Goal: Information Seeking & Learning: Understand process/instructions

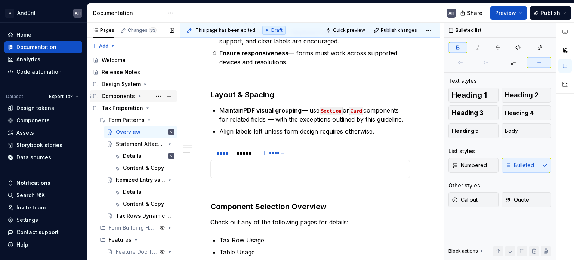
click at [139, 97] on icon "Page tree" at bounding box center [139, 96] width 1 height 2
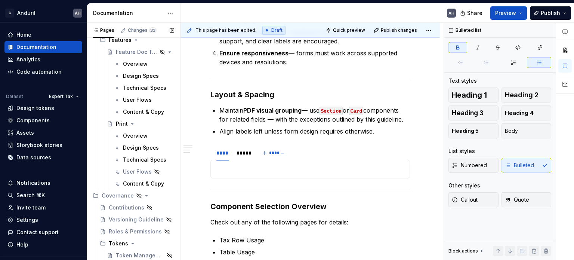
scroll to position [844, 0]
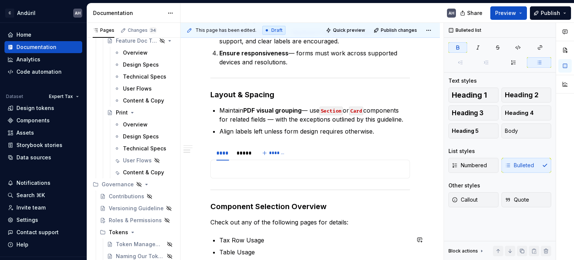
type textarea "*"
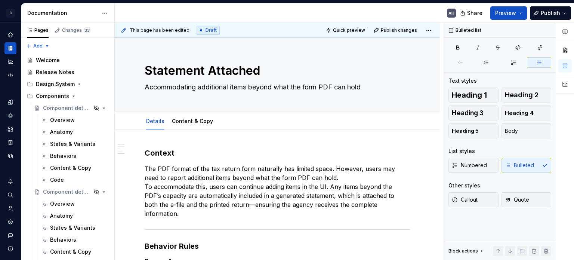
scroll to position [325, 0]
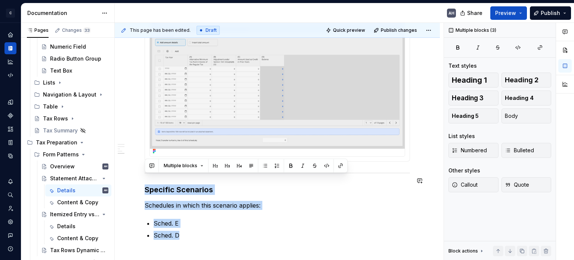
drag, startPoint x: 187, startPoint y: 228, endPoint x: 146, endPoint y: 174, distance: 67.8
click at [146, 174] on div "**********" at bounding box center [277, 40] width 265 height 435
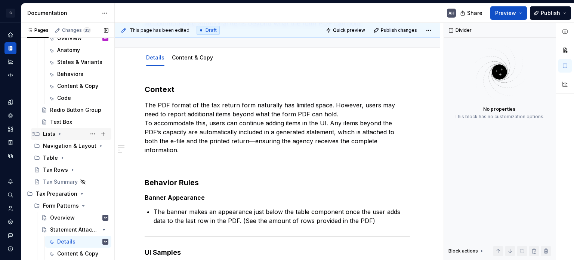
scroll to position [438, 0]
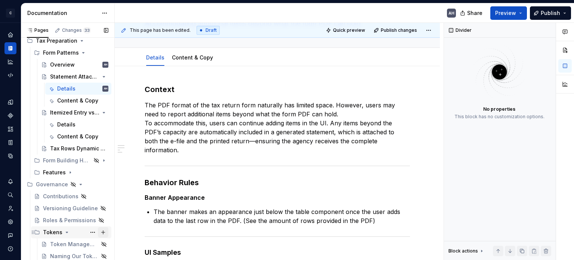
click at [99, 232] on button "Page tree" at bounding box center [103, 232] width 10 height 10
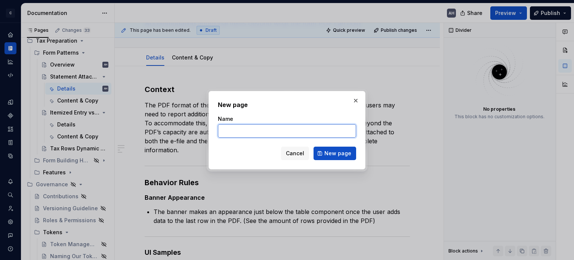
type textarea "*"
type input "Opacity Token Storage"
click button "New page" at bounding box center [334, 152] width 43 height 13
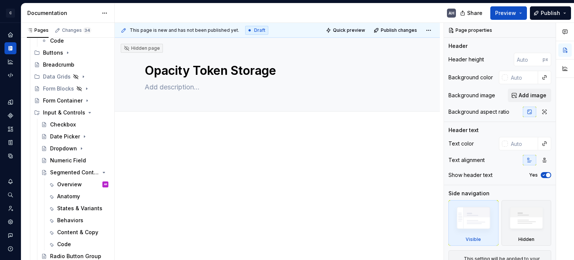
scroll to position [1, 0]
type textarea "*"
click at [173, 139] on div at bounding box center [277, 193] width 325 height 133
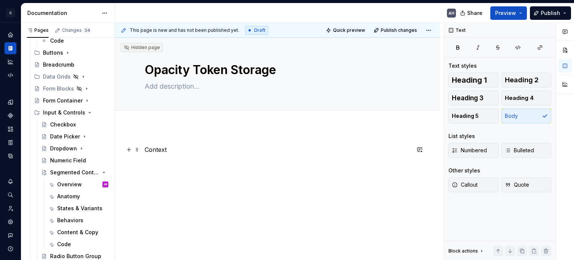
click at [155, 152] on p "Context" at bounding box center [277, 149] width 265 height 9
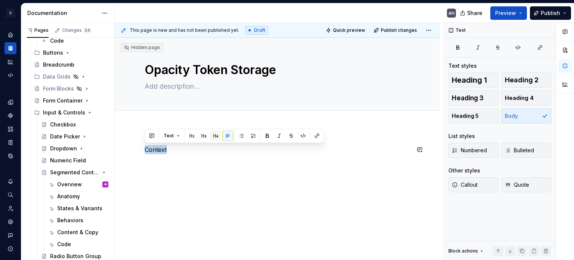
click at [213, 134] on button "button" at bounding box center [215, 135] width 10 height 10
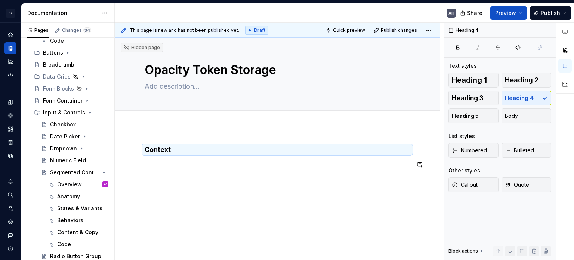
click at [156, 174] on div "Context" at bounding box center [277, 163] width 265 height 37
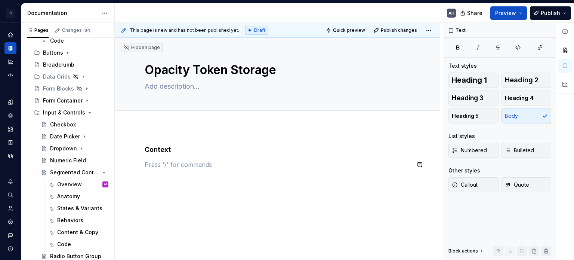
click at [149, 170] on div "Context" at bounding box center [277, 159] width 265 height 28
click at [154, 180] on p "Strategy" at bounding box center [277, 177] width 265 height 9
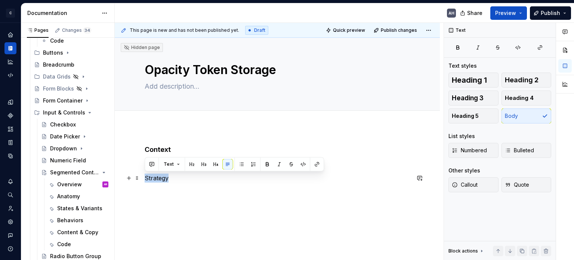
click at [154, 180] on p "Strategy" at bounding box center [277, 177] width 265 height 9
click at [203, 163] on button "button" at bounding box center [203, 164] width 10 height 10
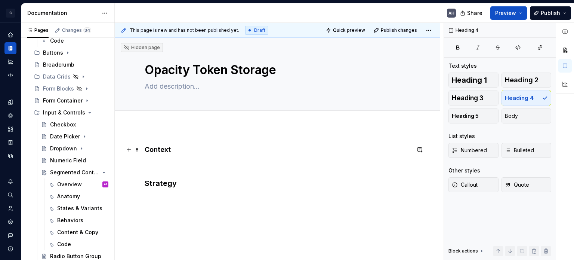
click at [160, 147] on h4 "Context" at bounding box center [277, 149] width 265 height 9
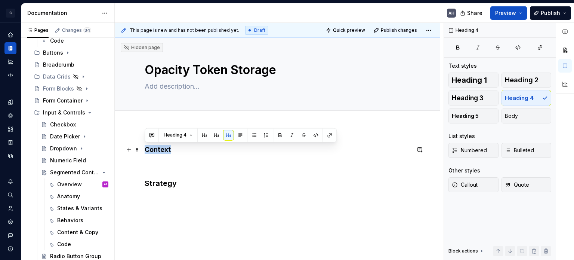
click at [160, 147] on h4 "Context" at bounding box center [277, 149] width 265 height 9
click at [215, 136] on button "button" at bounding box center [216, 135] width 10 height 10
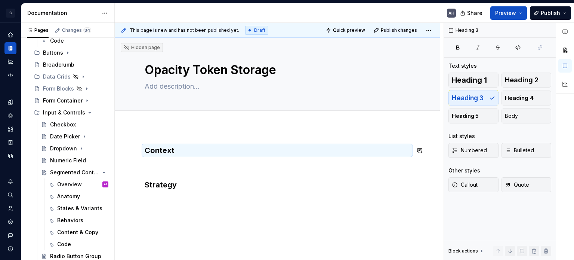
click at [178, 158] on div "Context Strategy" at bounding box center [277, 175] width 265 height 60
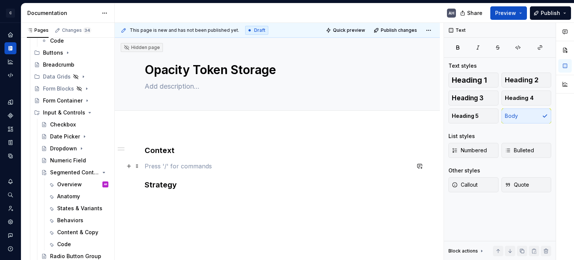
click at [151, 167] on p at bounding box center [277, 165] width 265 height 9
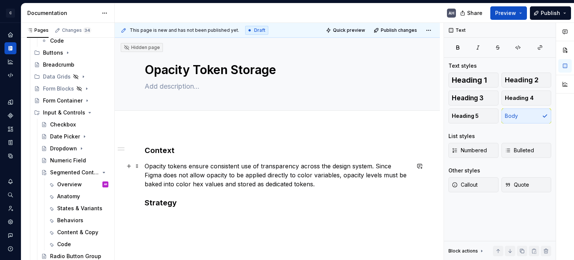
click at [305, 166] on p "Opacity tokens ensure consistent use of transparency across the design system. …" at bounding box center [277, 174] width 265 height 27
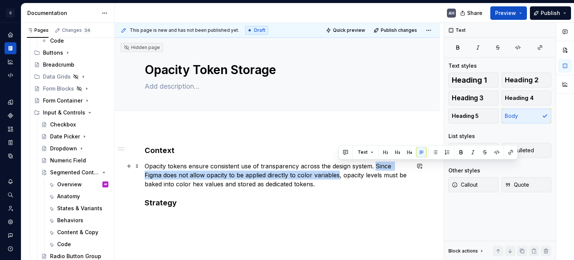
drag, startPoint x: 374, startPoint y: 167, endPoint x: 337, endPoint y: 173, distance: 37.5
click at [337, 173] on p "Opacity tokens ensure consistent use of transparency across the design system. …" at bounding box center [277, 174] width 265 height 27
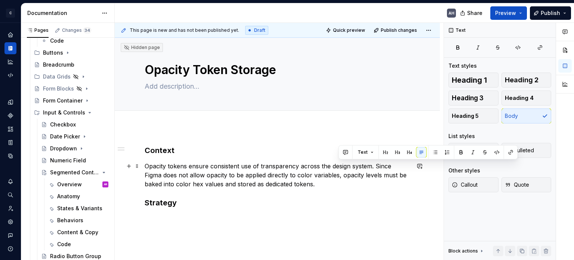
click at [358, 176] on p "Opacity tokens ensure consistent use of transparency across the design system. …" at bounding box center [277, 174] width 265 height 27
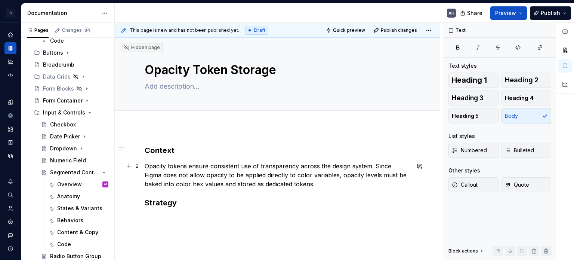
click at [190, 184] on p "Opacity tokens ensure consistent use of transparency across the design system. …" at bounding box center [277, 174] width 265 height 27
click at [317, 185] on p "Opacity tokens ensure consistent use of transparency across the design system. …" at bounding box center [277, 174] width 265 height 27
click at [156, 219] on p at bounding box center [277, 218] width 265 height 9
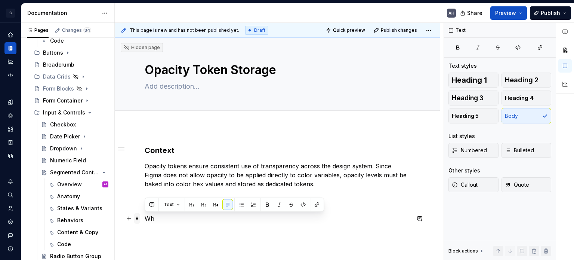
drag, startPoint x: 157, startPoint y: 218, endPoint x: 139, endPoint y: 219, distance: 17.9
click at [145, 219] on div "Context Opacity tokens ensure consistent use of transparency across the design …" at bounding box center [277, 188] width 265 height 87
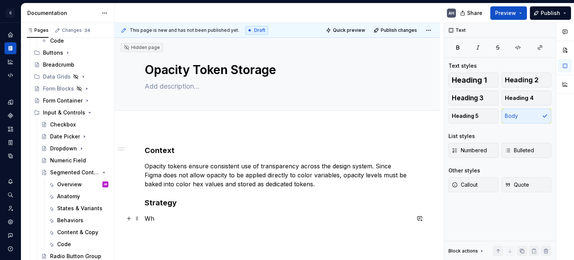
click at [148, 217] on p "Wh" at bounding box center [277, 218] width 265 height 9
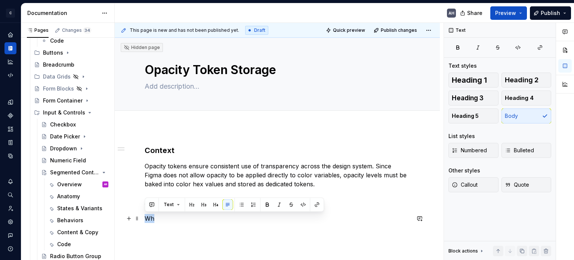
click at [148, 217] on p "Wh" at bounding box center [277, 218] width 265 height 9
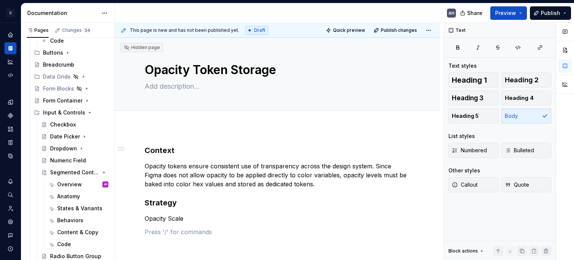
scroll to position [13, 0]
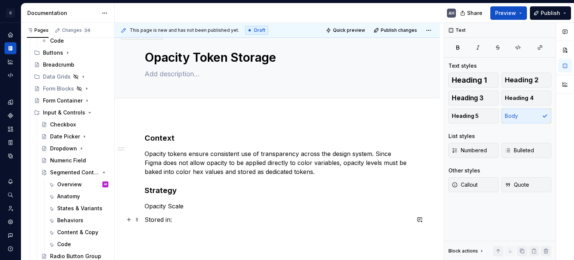
click at [185, 222] on p "Stored in:" at bounding box center [277, 219] width 265 height 9
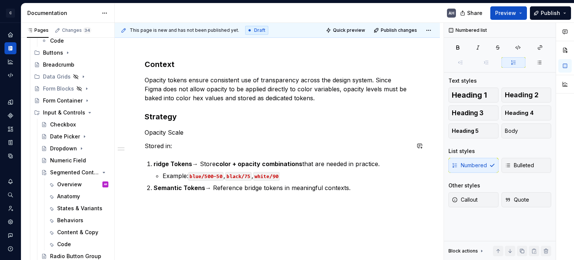
scroll to position [88, 0]
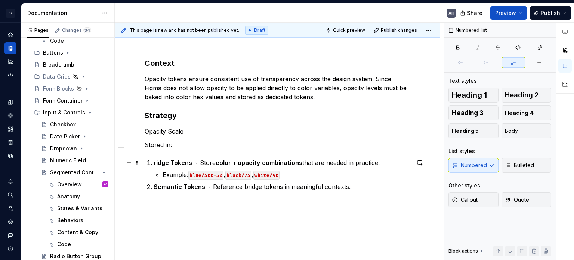
click at [155, 161] on strong "ridge Tokens" at bounding box center [173, 162] width 38 height 7
click at [154, 162] on li "ridge Tokens → Store color + opacity combinations that are needed in practice. …" at bounding box center [282, 168] width 256 height 21
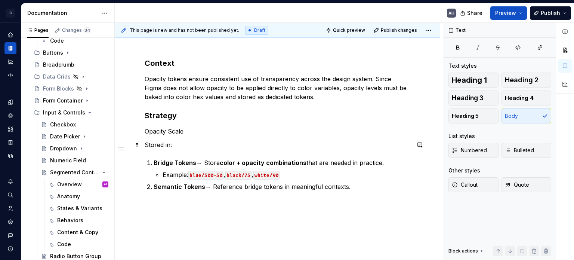
click at [174, 143] on p "Stored in:" at bounding box center [277, 144] width 265 height 9
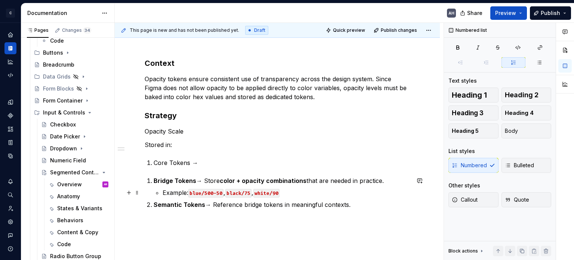
click at [198, 191] on code "blue/500-50" at bounding box center [205, 193] width 35 height 9
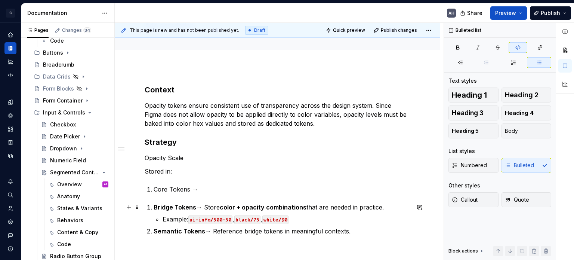
scroll to position [50, 0]
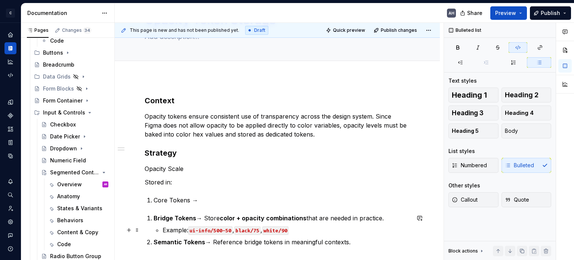
click at [243, 230] on code "black/75" at bounding box center [247, 230] width 26 height 9
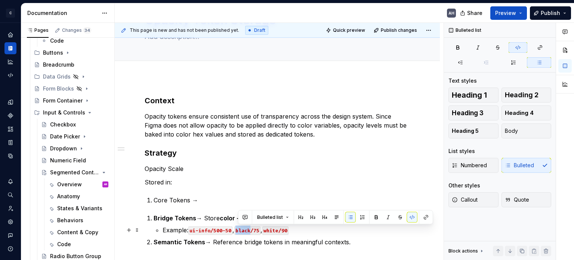
scroll to position [61, 0]
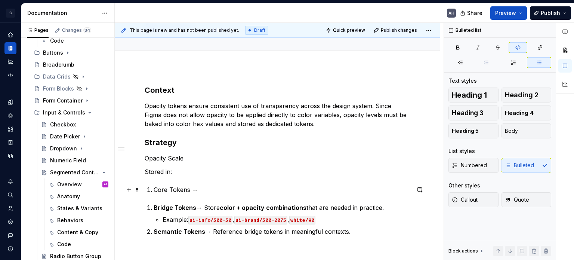
click at [200, 189] on p "Core Tokens →" at bounding box center [282, 189] width 256 height 9
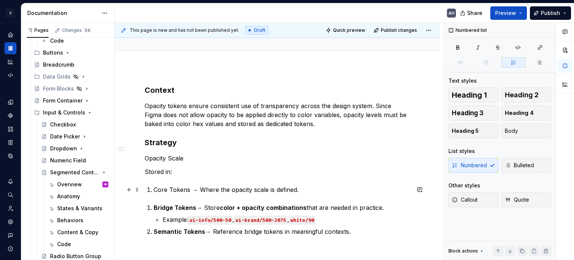
click at [315, 190] on p "Core Tokens → Where the opacity scale is defined." at bounding box center [282, 189] width 256 height 9
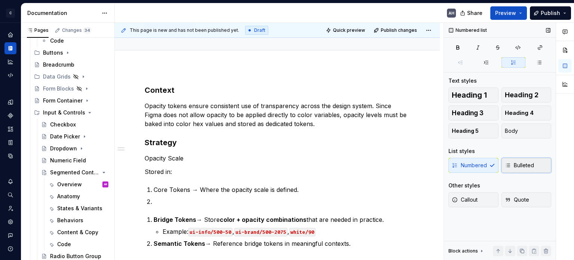
click at [515, 167] on span "Bulleted" at bounding box center [519, 164] width 29 height 7
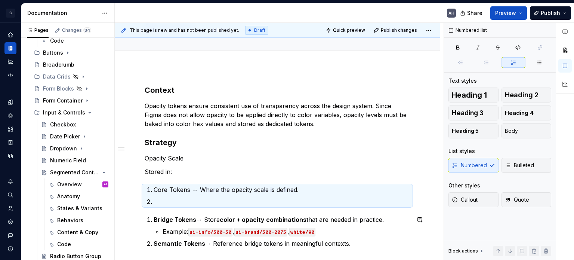
click at [163, 202] on p at bounding box center [282, 201] width 256 height 9
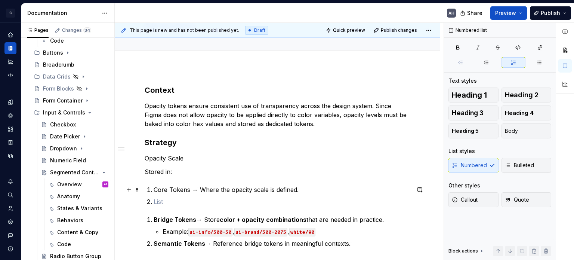
click at [321, 188] on p "Core Tokens → Where the opacity scale is defined." at bounding box center [282, 189] width 256 height 9
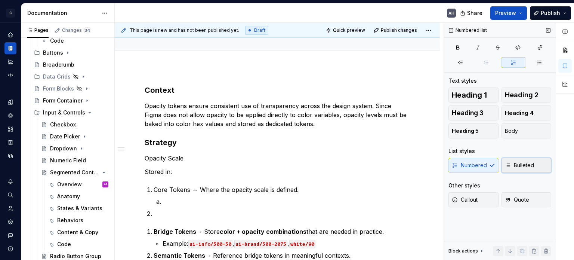
click at [514, 168] on span "Bulleted" at bounding box center [519, 164] width 29 height 7
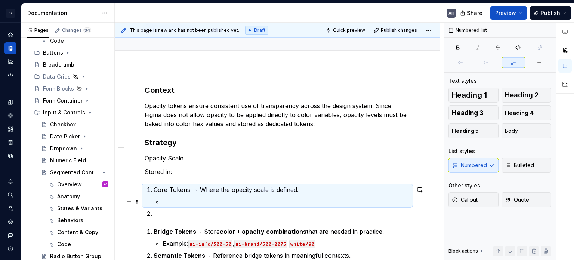
click at [161, 198] on li "Core Tokens → Where the opacity scale is defined." at bounding box center [282, 195] width 256 height 21
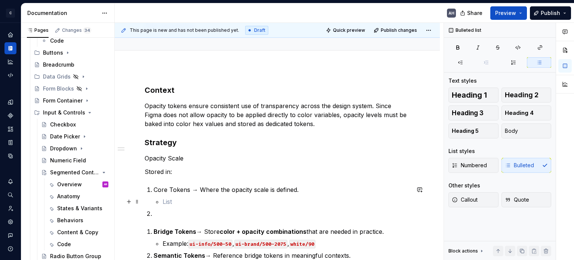
click at [172, 201] on p at bounding box center [285, 201] width 247 height 9
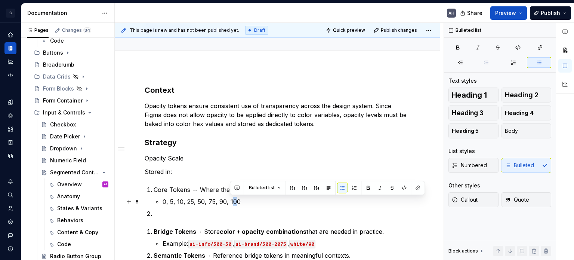
drag, startPoint x: 235, startPoint y: 200, endPoint x: 230, endPoint y: 200, distance: 4.5
click at [230, 200] on p "0, 5, 10, 25, 50, 75, 90, 100" at bounding box center [285, 201] width 247 height 9
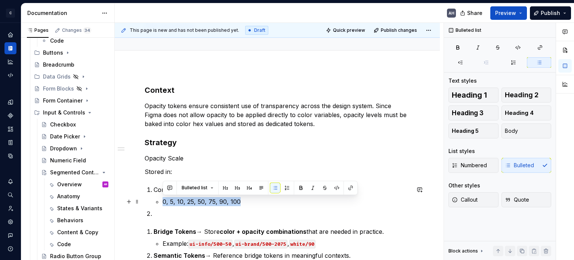
drag, startPoint x: 241, startPoint y: 204, endPoint x: 158, endPoint y: 200, distance: 83.0
click at [162, 200] on li "0, 5, 10, 25, 50, 75, 90, 100" at bounding box center [285, 201] width 247 height 9
click at [244, 215] on p at bounding box center [282, 213] width 256 height 9
click at [166, 200] on p "0, 5, 10, 25, 50, 75, 90, 100" at bounding box center [285, 201] width 247 height 9
click at [333, 185] on button "button" at bounding box center [336, 187] width 10 height 10
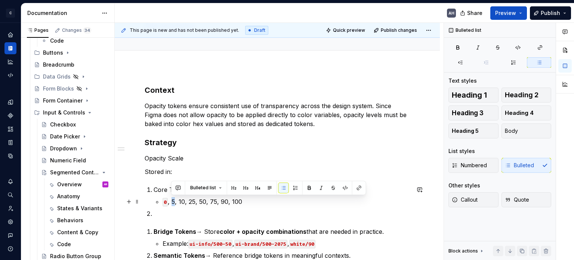
click at [172, 199] on p "0 , 5, 10, 25, 50, 75, 90, 100" at bounding box center [285, 201] width 247 height 9
click at [184, 202] on p "0 , 5 , 10, 25, 50, 75, 90, 100" at bounding box center [285, 201] width 247 height 9
drag, startPoint x: 179, startPoint y: 201, endPoint x: 184, endPoint y: 202, distance: 5.6
click at [184, 202] on p "0 , 5 , 10, 25, 50, 75, 90, 100" at bounding box center [285, 201] width 247 height 9
drag, startPoint x: 189, startPoint y: 201, endPoint x: 197, endPoint y: 201, distance: 7.9
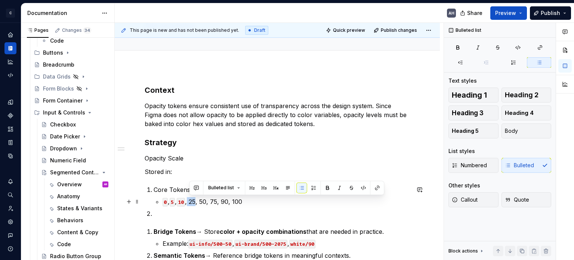
click at [197, 201] on p "0 , 5 , 10 , 25, 50, 75, 90, 100" at bounding box center [285, 201] width 247 height 9
drag, startPoint x: 197, startPoint y: 201, endPoint x: 193, endPoint y: 201, distance: 4.5
click at [193, 201] on p "0 , 5 , 10 , 25, 50, 75, 90, 100" at bounding box center [285, 201] width 247 height 9
click at [194, 202] on code "25," at bounding box center [192, 202] width 11 height 9
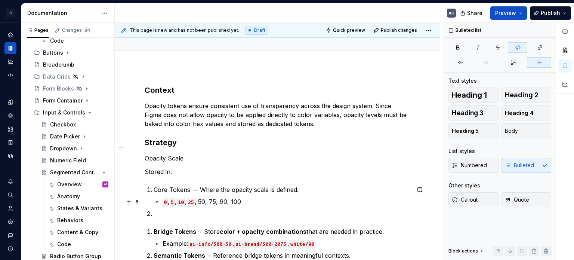
click at [197, 202] on code "25," at bounding box center [192, 202] width 11 height 9
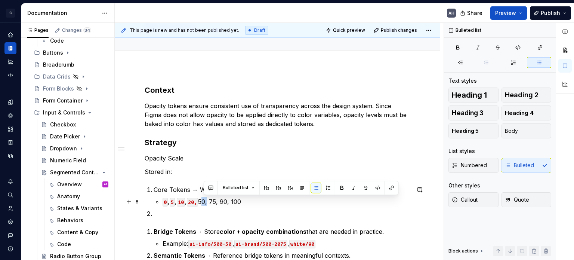
drag, startPoint x: 203, startPoint y: 200, endPoint x: 210, endPoint y: 200, distance: 6.7
click at [210, 200] on p "0 , 5 , 10 , 20, 50, 75, 90, 100" at bounding box center [285, 201] width 247 height 9
drag, startPoint x: 215, startPoint y: 199, endPoint x: 221, endPoint y: 200, distance: 6.0
click at [221, 200] on p "0 , 5 , 10 , 20, 50 , 75, 90, 100" at bounding box center [285, 201] width 247 height 9
drag, startPoint x: 226, startPoint y: 201, endPoint x: 233, endPoint y: 201, distance: 6.8
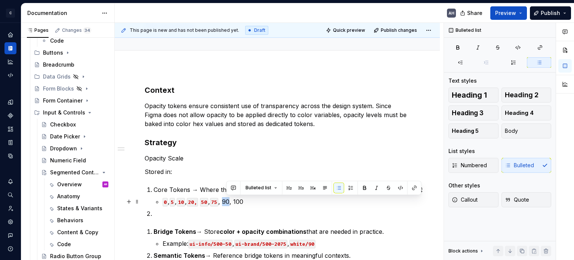
click at [233, 201] on p "0 , 5 , 10 , 20, 50 , 75 , 90, 100" at bounding box center [285, 201] width 247 height 9
drag, startPoint x: 239, startPoint y: 201, endPoint x: 248, endPoint y: 202, distance: 8.6
click at [248, 202] on p "0 , 5 , 10 , 20, 50 , 75 , 90 , 100" at bounding box center [285, 201] width 247 height 9
click at [253, 203] on p "0 , 5 , 10 , 20, 50 , 75 , 90 , 100" at bounding box center [285, 201] width 247 height 9
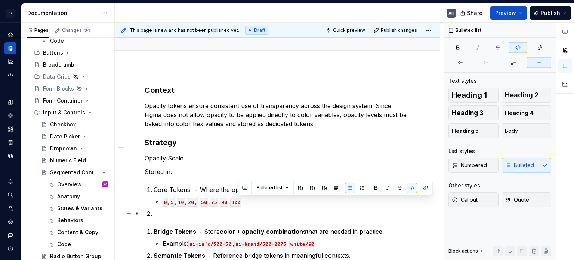
click at [219, 212] on p at bounding box center [282, 213] width 256 height 9
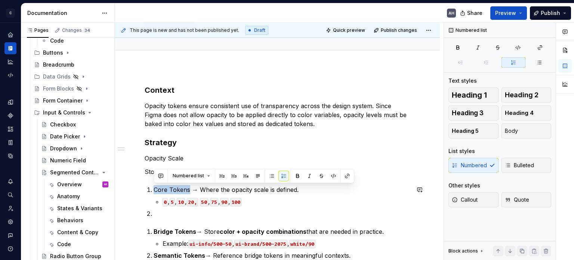
drag, startPoint x: 189, startPoint y: 188, endPoint x: 154, endPoint y: 184, distance: 35.3
click at [154, 184] on div "Context Opacity tokens ensure consistent use of transparency across the design …" at bounding box center [277, 172] width 265 height 175
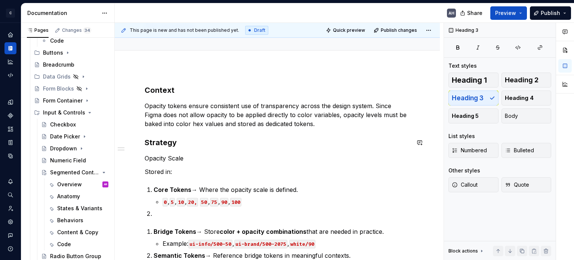
click at [212, 136] on div "Context Opacity tokens ensure consistent use of transparency across the design …" at bounding box center [277, 172] width 265 height 175
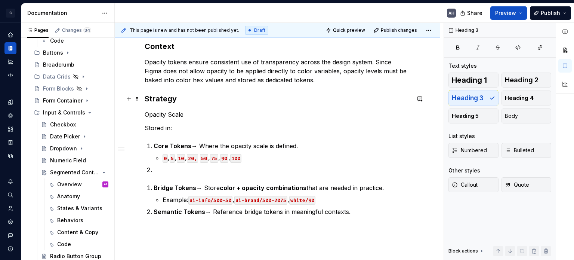
scroll to position [136, 0]
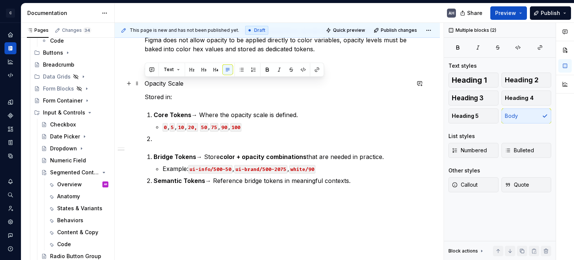
drag, startPoint x: 179, startPoint y: 92, endPoint x: 140, endPoint y: 81, distance: 40.1
click at [140, 81] on div "Context Opacity tokens ensure consistent use of transparency across the design …" at bounding box center [277, 132] width 325 height 280
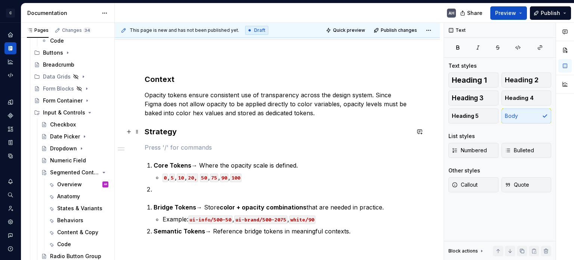
scroll to position [96, 0]
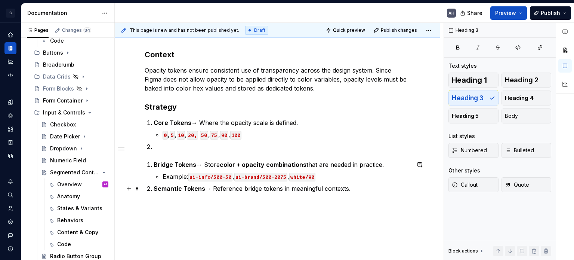
click at [241, 189] on p "Semantic Tokens → Reference bridge tokens in meaningful contexts." at bounding box center [282, 188] width 256 height 9
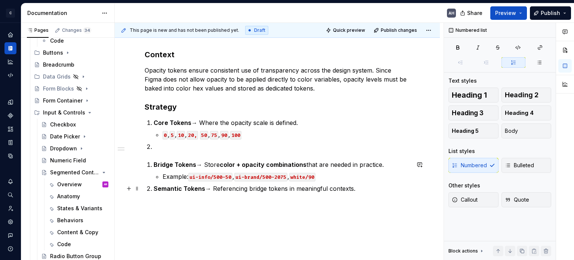
click at [365, 189] on p "Semantic Tokens → Referencing bridge tokens in meaningful contexts." at bounding box center [282, 188] width 256 height 9
click at [524, 164] on span "Bulleted" at bounding box center [519, 164] width 29 height 7
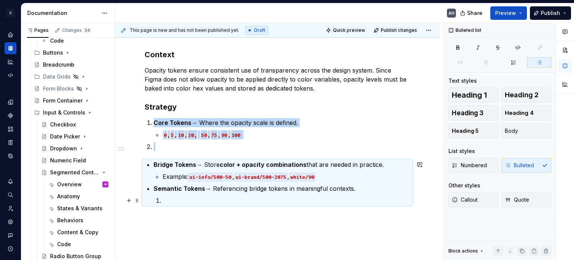
click at [229, 203] on p at bounding box center [285, 200] width 247 height 9
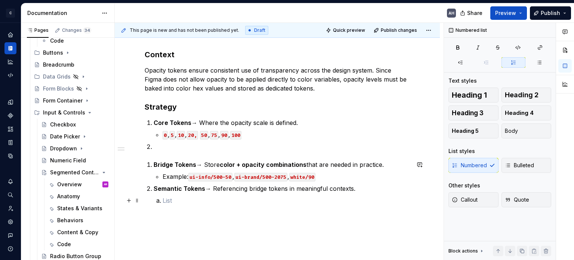
click at [297, 197] on p at bounding box center [285, 200] width 247 height 9
click at [518, 163] on span "Bulleted" at bounding box center [519, 164] width 29 height 7
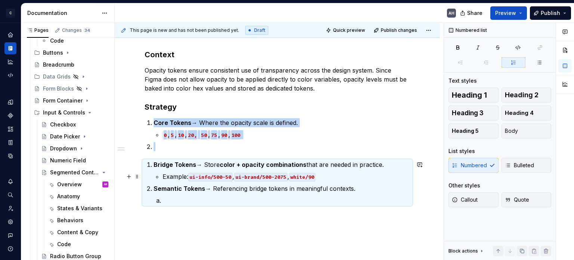
click at [320, 179] on p "Example: ui-info/500-50 , ui-brand/500-2075 , white/90" at bounding box center [285, 176] width 247 height 9
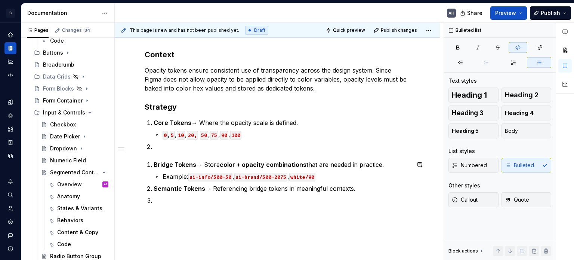
click at [334, 176] on p "Example: ui-info/500-50 , ui-brand/500-2075 , white/90" at bounding box center [285, 176] width 247 height 9
click at [204, 156] on div "Context Opacity tokens ensure consistent use of transparency across the design …" at bounding box center [277, 126] width 265 height 155
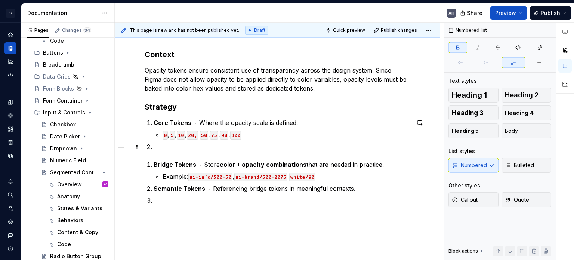
click at [204, 148] on p at bounding box center [282, 146] width 256 height 9
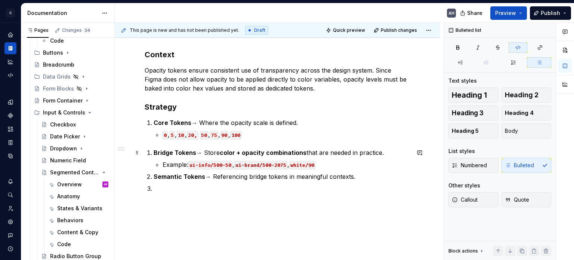
click at [152, 158] on div "Context Opacity tokens ensure consistent use of transparency across the design …" at bounding box center [277, 120] width 265 height 143
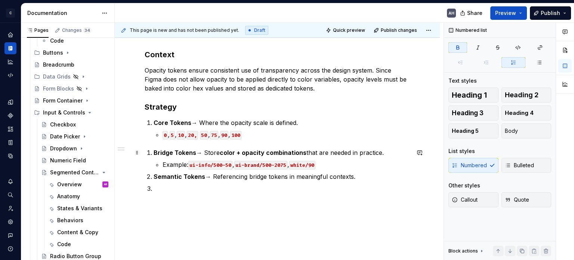
click at [154, 148] on li "Bridge Tokens → Store color + opacity combinations that are needed in practice.…" at bounding box center [282, 158] width 256 height 21
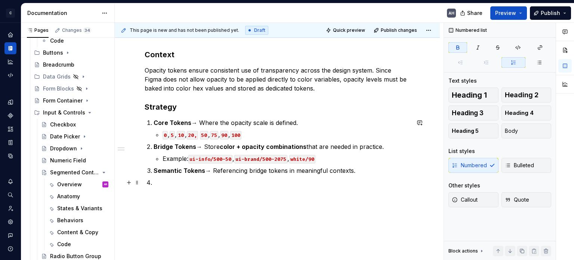
click at [165, 179] on p at bounding box center [282, 182] width 256 height 9
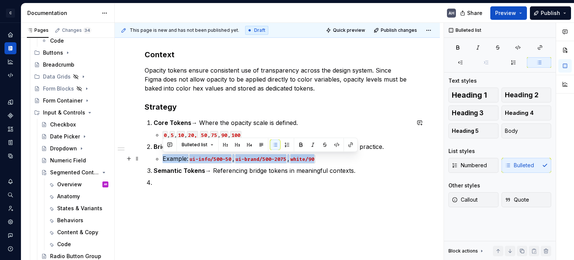
drag, startPoint x: 159, startPoint y: 158, endPoint x: 334, endPoint y: 155, distance: 175.2
click at [334, 155] on li "Bridge Tokens → Store color + opacity combinations that are needed in practice.…" at bounding box center [282, 152] width 256 height 21
copy p "Example: ui-info/500-50 , ui-brand/500-2075 , white/90"
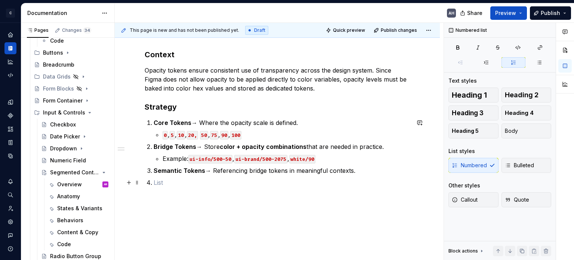
click at [220, 180] on p at bounding box center [282, 182] width 256 height 9
click at [360, 170] on p "Semantic Tokens → Referencing bridge tokens in meaningful contexts." at bounding box center [282, 170] width 256 height 9
click at [517, 168] on span "Bulleted" at bounding box center [519, 164] width 29 height 7
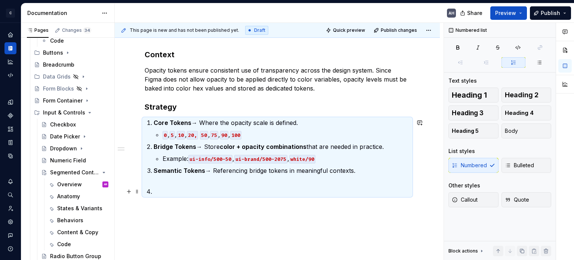
click at [179, 189] on p at bounding box center [282, 191] width 256 height 9
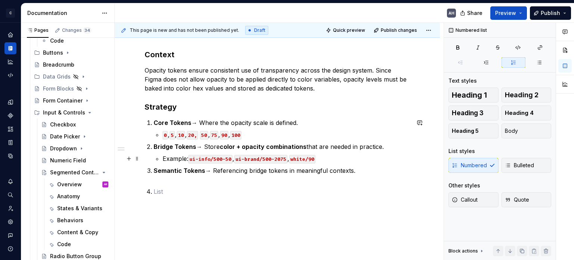
click at [160, 156] on li "Bridge Tokens → Store color + opacity combinations that are needed in practice.…" at bounding box center [282, 152] width 256 height 21
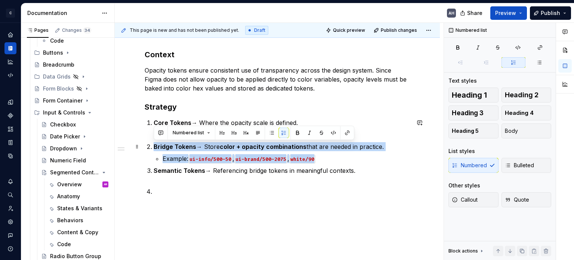
drag, startPoint x: 341, startPoint y: 157, endPoint x: 140, endPoint y: 142, distance: 201.5
click at [140, 142] on div "Context Opacity tokens ensure consistent use of transparency across the design …" at bounding box center [277, 156] width 325 height 251
copy li "Bridge Tokens → Store color + opacity combinations that are needed in practice.…"
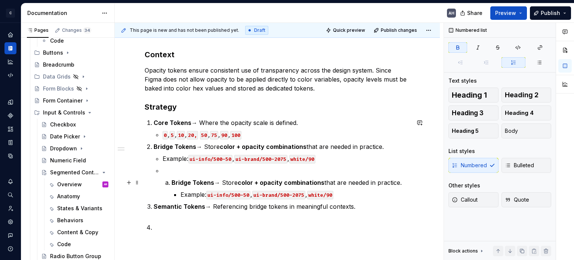
click at [186, 179] on strong "Bridge Tokens" at bounding box center [192, 182] width 43 height 7
click at [187, 172] on p at bounding box center [285, 170] width 247 height 9
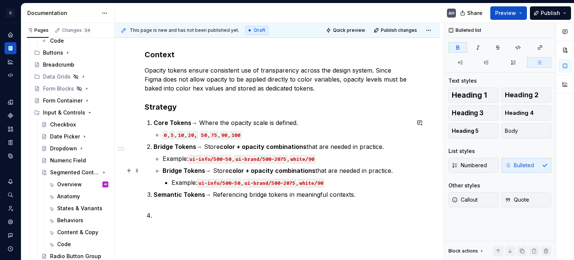
click at [163, 171] on strong "Bridge Tokens" at bounding box center [183, 170] width 43 height 7
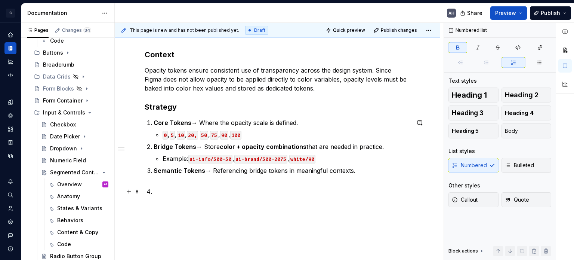
click at [199, 188] on p at bounding box center [282, 191] width 256 height 9
click at [165, 183] on p "Semantic Tokens → Referencing bridge tokens in meaningful contexts." at bounding box center [282, 175] width 256 height 18
click at [167, 194] on p at bounding box center [282, 191] width 256 height 9
click at [529, 165] on span "Bulleted" at bounding box center [519, 164] width 29 height 7
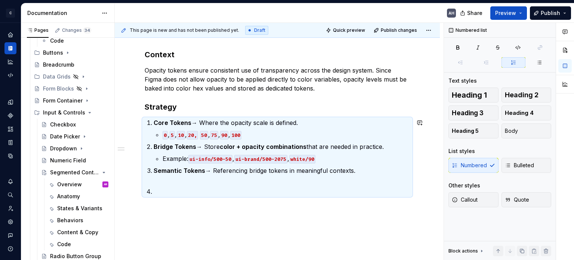
click at [166, 202] on div "Context Opacity tokens ensure consistent use of transparency across the design …" at bounding box center [277, 126] width 265 height 155
click at [152, 216] on div "Context Opacity tokens ensure consistent use of transparency across the design …" at bounding box center [277, 156] width 325 height 251
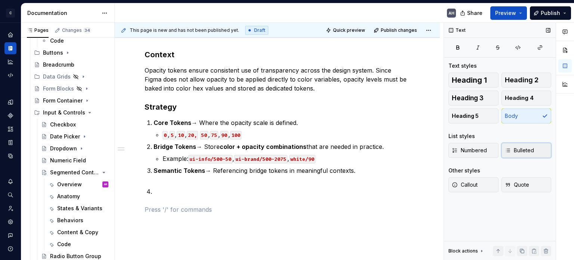
click at [521, 151] on span "Bulleted" at bounding box center [519, 149] width 29 height 7
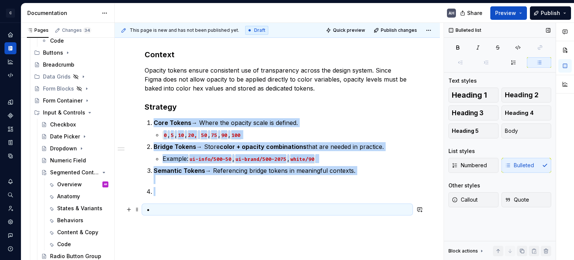
click at [186, 210] on p at bounding box center [282, 209] width 256 height 9
click at [170, 210] on p at bounding box center [282, 209] width 256 height 9
click at [158, 210] on p at bounding box center [282, 209] width 256 height 9
click at [154, 208] on ul at bounding box center [282, 209] width 256 height 9
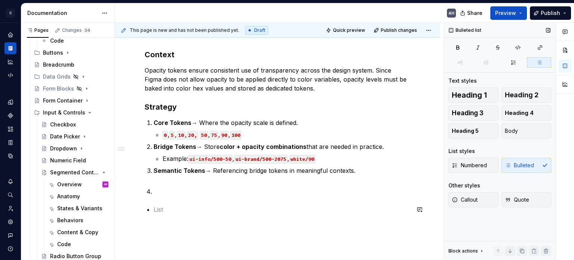
click at [158, 197] on div "Context Opacity tokens ensure consistent use of transparency across the design …" at bounding box center [277, 131] width 265 height 164
click at [158, 192] on p at bounding box center [282, 191] width 256 height 9
click at [157, 204] on div "Context Opacity tokens ensure consistent use of transparency across the design …" at bounding box center [277, 131] width 265 height 164
click at [490, 61] on span at bounding box center [486, 62] width 24 height 10
click at [177, 212] on p at bounding box center [282, 209] width 256 height 9
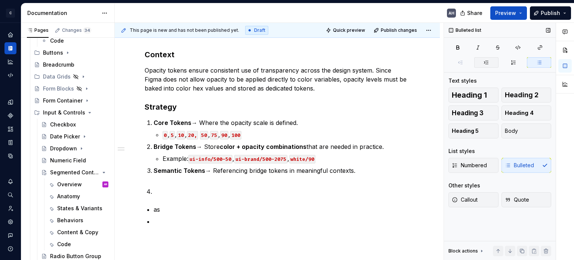
click at [487, 58] on button "button" at bounding box center [486, 62] width 24 height 10
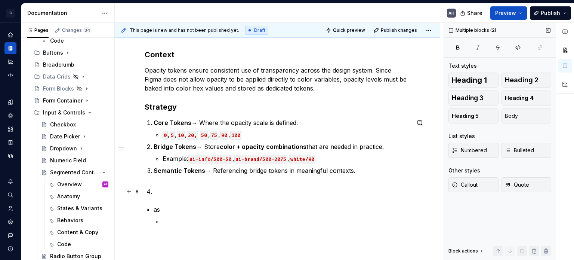
drag, startPoint x: 168, startPoint y: 207, endPoint x: 153, endPoint y: 186, distance: 26.1
click at [153, 186] on div "Context Opacity tokens ensure consistent use of transparency across the design …" at bounding box center [277, 137] width 265 height 176
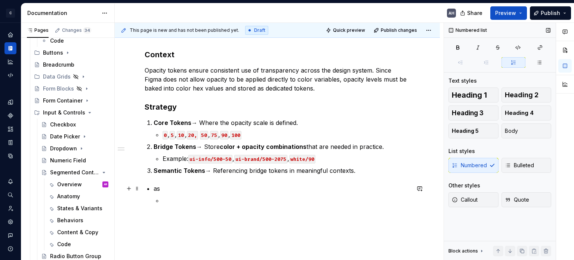
click at [179, 190] on p "as" at bounding box center [282, 188] width 256 height 9
click at [170, 156] on p "Example: ui-info/500-50 , ui-brand/500-2075 , white/90" at bounding box center [285, 158] width 247 height 9
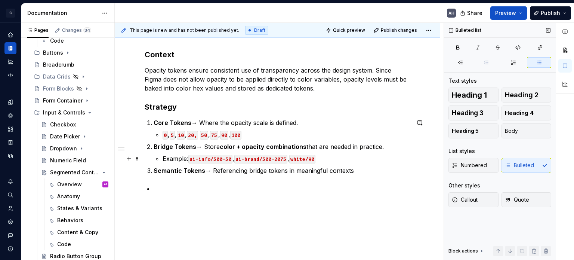
click at [162, 159] on li "Example: ui-info/500-50 , ui-brand/500-2075 , white/90" at bounding box center [285, 158] width 247 height 9
click at [154, 159] on li "Bridge Tokens → Store color + opacity combinations that are needed in practice.…" at bounding box center [282, 152] width 256 height 21
click at [139, 119] on span at bounding box center [137, 122] width 6 height 10
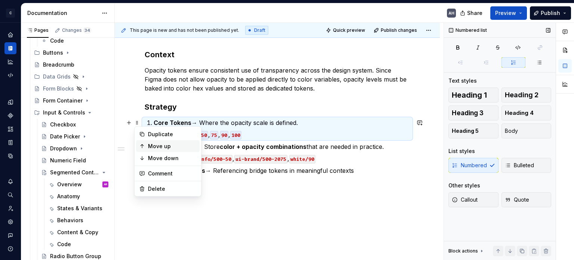
click at [154, 140] on div "Move up" at bounding box center [167, 146] width 63 height 12
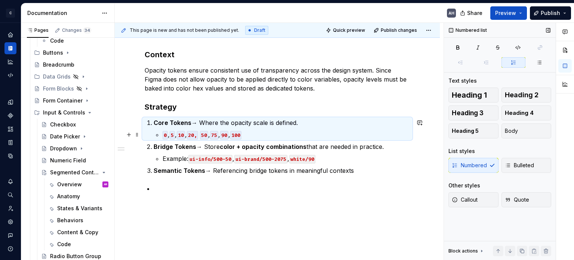
click at [282, 136] on p "0 , 5 , 10 , 20, 50 , 75 , 90 , 100" at bounding box center [285, 134] width 247 height 9
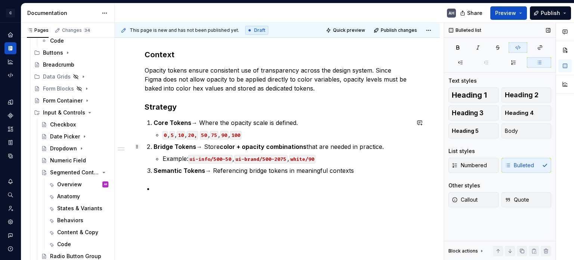
click at [152, 151] on div "Context Opacity tokens ensure consistent use of transparency across the design …" at bounding box center [277, 120] width 265 height 143
click at [159, 157] on li "Bridge Tokens → Store color + opacity combinations that are needed in practice.…" at bounding box center [282, 152] width 256 height 21
click at [167, 186] on p at bounding box center [282, 188] width 256 height 9
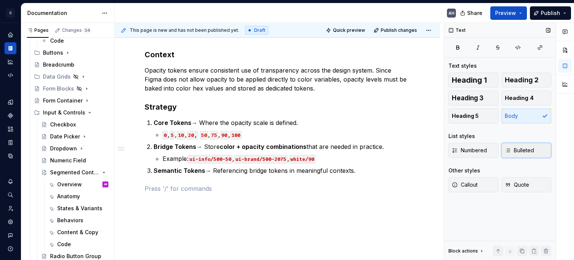
click at [524, 147] on span "Bulleted" at bounding box center [519, 149] width 29 height 7
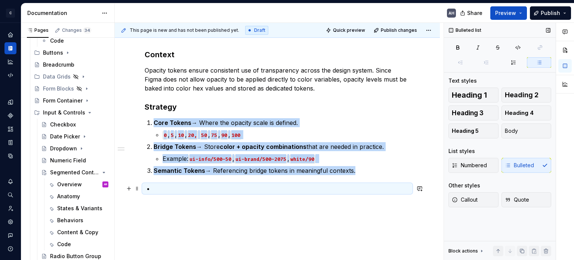
click at [165, 190] on p at bounding box center [282, 188] width 256 height 9
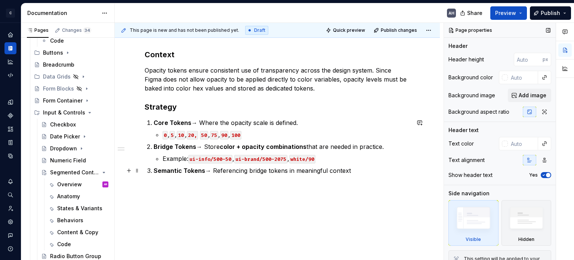
click at [359, 174] on p "Semantic Tokens → Referencing bridge tokens in meaningful context" at bounding box center [282, 170] width 256 height 9
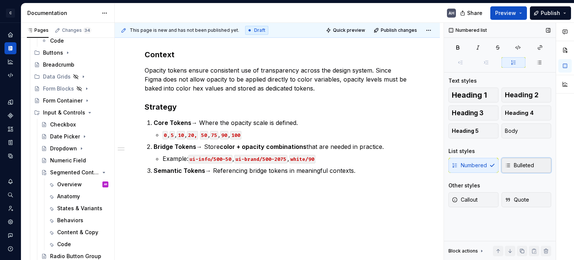
click at [527, 167] on span "Bulleted" at bounding box center [519, 164] width 29 height 7
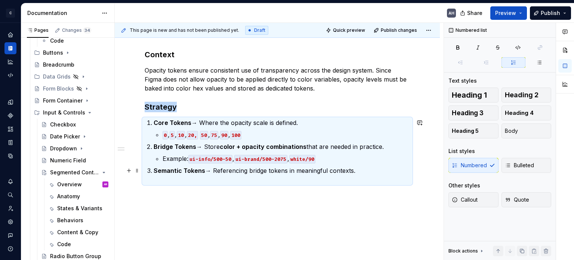
click at [195, 179] on p "Semantic Tokens → Referencing bridge tokens in meaningful contexts." at bounding box center [282, 175] width 256 height 18
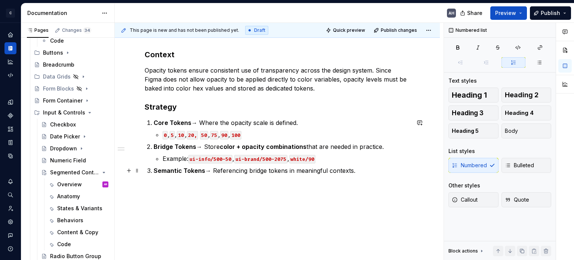
click at [193, 180] on p "Semantic Tokens → Referencing bridge tokens in meaningful contexts." at bounding box center [282, 175] width 256 height 18
click at [163, 132] on code "0" at bounding box center [164, 135] width 5 height 9
click at [160, 133] on li "Core Tokens → Where the opacity scale is defined. 0 , 5 , 10 , 20, 50 , 75 , 90…" at bounding box center [282, 128] width 256 height 21
click at [162, 137] on li "0 , 5 , 10 , 20, 50 , 75 , 90 , 100" at bounding box center [285, 134] width 247 height 9
click at [162, 133] on li "0 , 5 , 10 , 20, 50 , 75 , 90 , 100" at bounding box center [285, 134] width 247 height 9
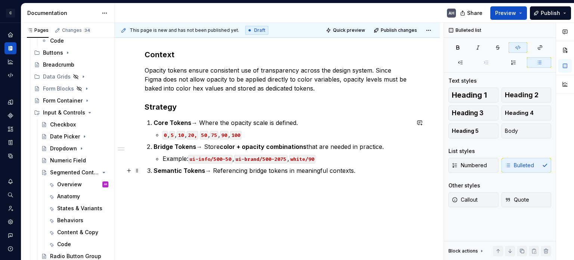
click at [367, 168] on p "Semantic Tokens → Referencing bridge tokens in meaningful contexts." at bounding box center [282, 175] width 256 height 18
click at [185, 188] on div "Context Opacity tokens ensure consistent use of transparency across the design …" at bounding box center [277, 120] width 265 height 143
click at [185, 179] on div "Context Opacity tokens ensure consistent use of transparency across the design …" at bounding box center [277, 116] width 265 height 134
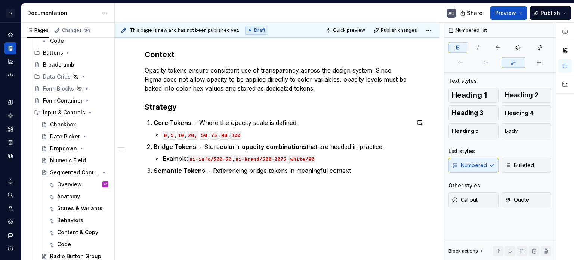
click at [166, 184] on div "Context Opacity tokens ensure consistent use of transparency across the design …" at bounding box center [277, 146] width 325 height 230
click at [362, 170] on p "Semantic Tokens → Referencing bridge tokens in meaningful context" at bounding box center [282, 170] width 256 height 9
click at [521, 166] on span "Bulleted" at bounding box center [519, 164] width 29 height 7
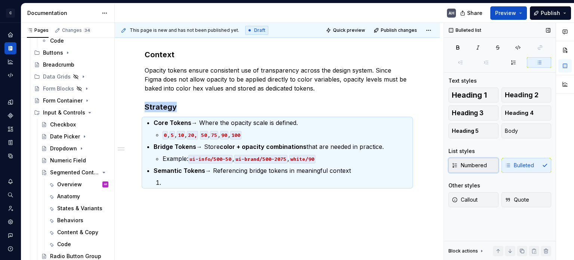
click at [484, 163] on span "Numbered" at bounding box center [469, 164] width 35 height 7
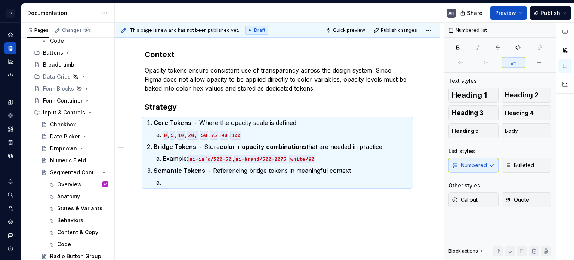
click at [559, 164] on div at bounding box center [565, 141] width 18 height 237
click at [500, 165] on div "Numbered Bulleted" at bounding box center [499, 165] width 103 height 15
click at [171, 180] on p at bounding box center [285, 182] width 247 height 9
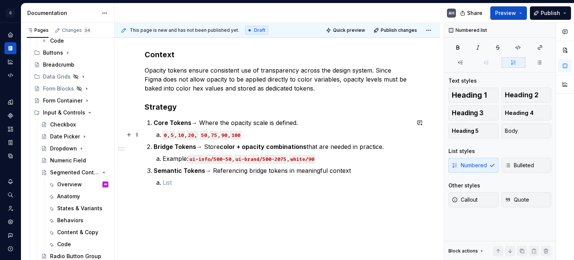
click at [162, 133] on p "0 , 5 , 10 , 20, 50 , 75 , 90 , 100" at bounding box center [285, 134] width 247 height 9
click at [178, 180] on p at bounding box center [285, 182] width 247 height 9
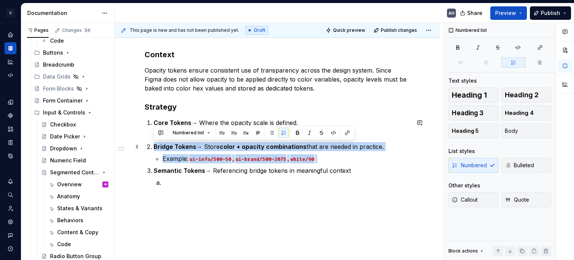
drag, startPoint x: 347, startPoint y: 161, endPoint x: 141, endPoint y: 147, distance: 205.9
click at [141, 147] on div "Context Opacity tokens ensure consistent use of transparency across the design …" at bounding box center [277, 161] width 325 height 260
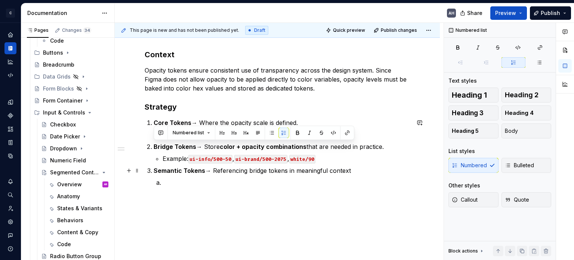
click at [224, 166] on p "Semantic Tokens → Referencing bridge tokens in meaningful context" at bounding box center [282, 170] width 256 height 9
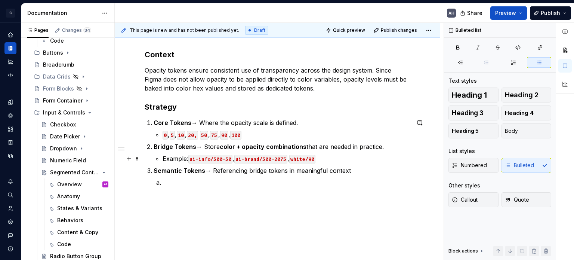
drag, startPoint x: 157, startPoint y: 156, endPoint x: 152, endPoint y: 157, distance: 4.9
click at [152, 157] on div "Context Opacity tokens ensure consistent use of transparency across the design …" at bounding box center [277, 126] width 265 height 155
click at [162, 158] on li "Example: ui-info/500-50 , ui-brand/500-2075 , white/90" at bounding box center [285, 158] width 247 height 9
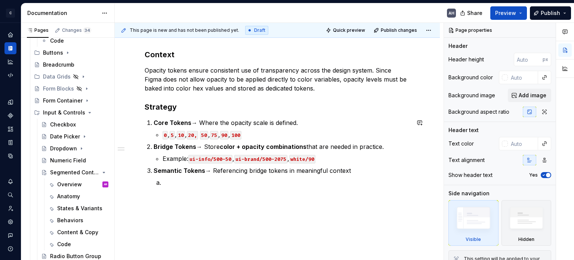
click at [162, 158] on li "Example: ui-info/500-50 , ui-brand/500-2075 , white/90" at bounding box center [285, 158] width 247 height 9
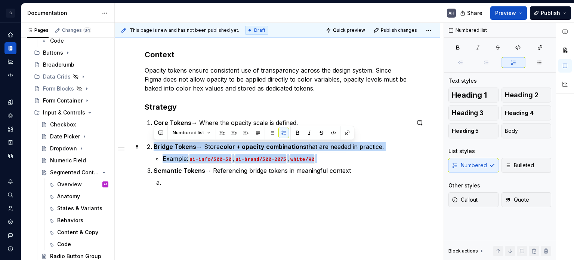
drag, startPoint x: 335, startPoint y: 158, endPoint x: 146, endPoint y: 143, distance: 189.6
click at [146, 143] on div "Context Opacity tokens ensure consistent use of transparency across the design …" at bounding box center [277, 126] width 265 height 155
drag, startPoint x: 161, startPoint y: 146, endPoint x: 136, endPoint y: 143, distance: 24.9
click at [136, 143] on span at bounding box center [137, 146] width 6 height 10
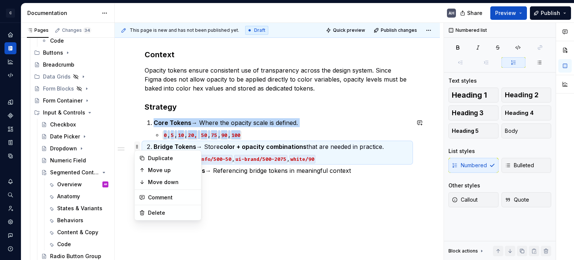
click at [136, 145] on span at bounding box center [137, 146] width 6 height 10
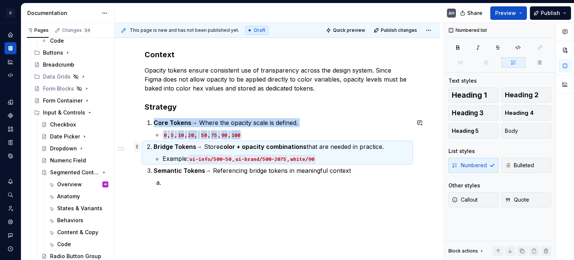
click at [136, 145] on span at bounding box center [137, 146] width 6 height 10
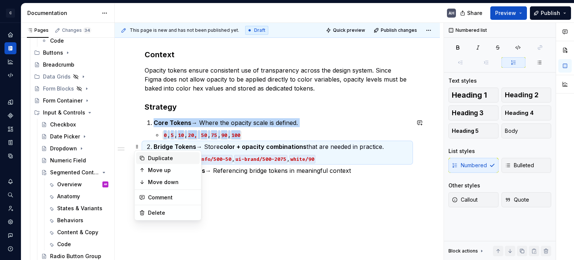
click at [151, 158] on div "Duplicate" at bounding box center [172, 157] width 49 height 7
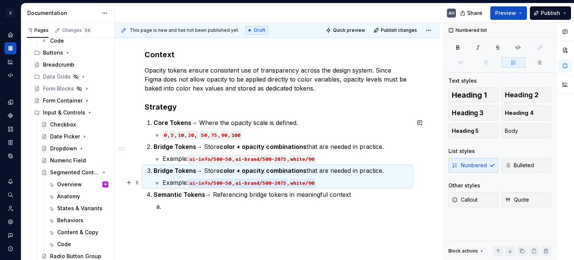
click at [174, 185] on p "Example: ui-info/500-50 , ui-brand/500-2075 , white/90" at bounding box center [285, 182] width 247 height 9
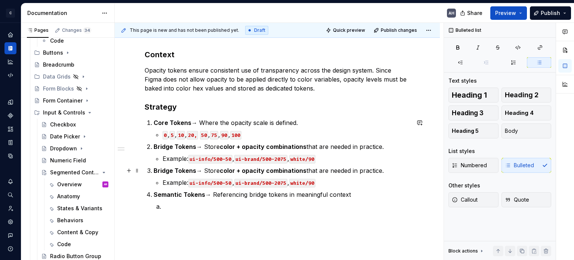
click at [160, 170] on strong "Bridge Tokens" at bounding box center [175, 170] width 43 height 7
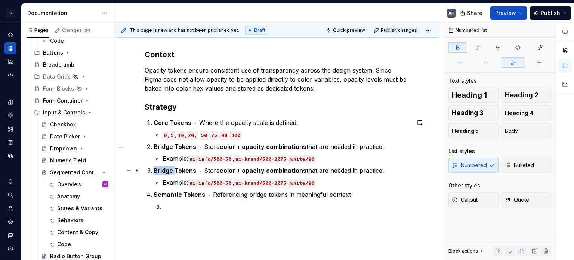
click at [160, 170] on strong "Bridge Tokens" at bounding box center [175, 170] width 43 height 7
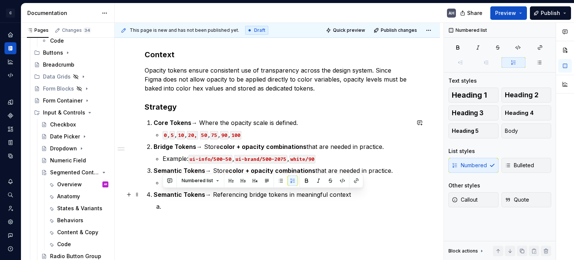
drag, startPoint x: 211, startPoint y: 192, endPoint x: 402, endPoint y: 196, distance: 190.5
click at [402, 196] on p "Semantic Tokens → Referencing bridge tokens in meaningful context" at bounding box center [282, 194] width 256 height 9
copy p "Referencing bridge tokens in meaningful context"
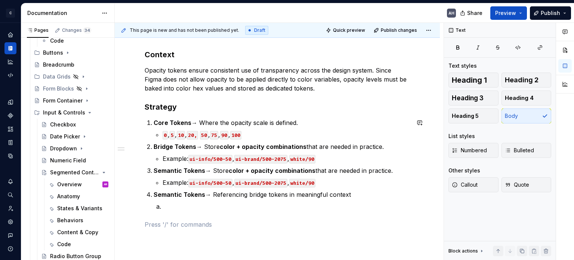
click at [303, 214] on div "Context Opacity tokens ensure consistent use of transparency across the design …" at bounding box center [277, 138] width 265 height 179
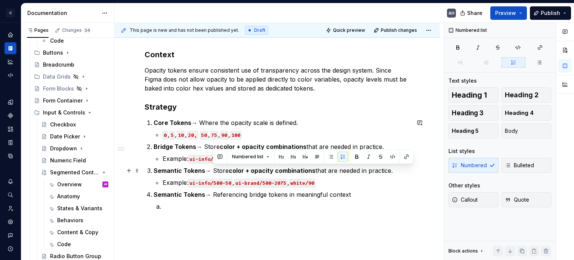
drag, startPoint x: 214, startPoint y: 171, endPoint x: 393, endPoint y: 171, distance: 179.3
click at [393, 171] on p "Semantic Tokens → Store color + opacity combinations that are needed in practic…" at bounding box center [282, 170] width 256 height 9
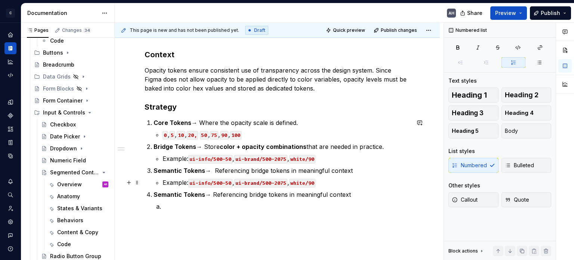
click at [175, 186] on ol "Core Tokens → Where the opacity scale is defined. 0 , 5 , 10 , 20, 50 , 75 , 90…" at bounding box center [282, 164] width 256 height 93
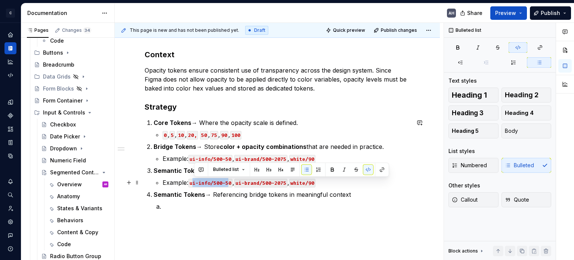
drag, startPoint x: 192, startPoint y: 183, endPoint x: 230, endPoint y: 182, distance: 37.7
click at [230, 182] on code "ui-info/500-50" at bounding box center [210, 183] width 44 height 9
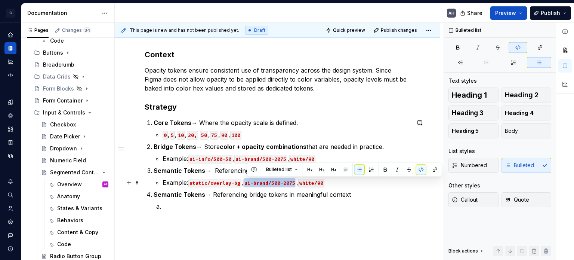
drag, startPoint x: 247, startPoint y: 183, endPoint x: 298, endPoint y: 186, distance: 51.2
click at [298, 186] on p "Example: static/overlay-bg , ui-brand/500-2075 , white/90" at bounding box center [285, 182] width 247 height 9
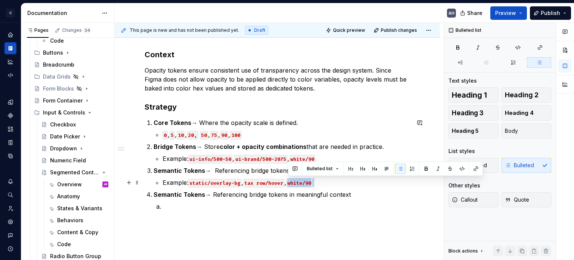
drag, startPoint x: 319, startPoint y: 182, endPoint x: 288, endPoint y: 183, distance: 30.7
click at [288, 183] on p "Example: static/overlay-bg , tax row/hover , white/90" at bounding box center [285, 182] width 247 height 9
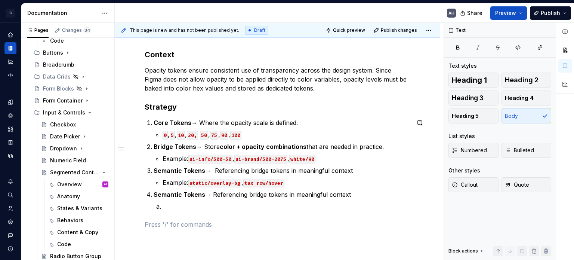
click at [291, 214] on div "Context Opacity tokens ensure consistent use of transparency across the design …" at bounding box center [277, 138] width 265 height 179
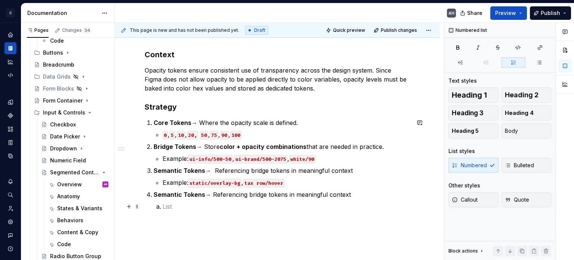
click at [191, 207] on p at bounding box center [285, 206] width 247 height 9
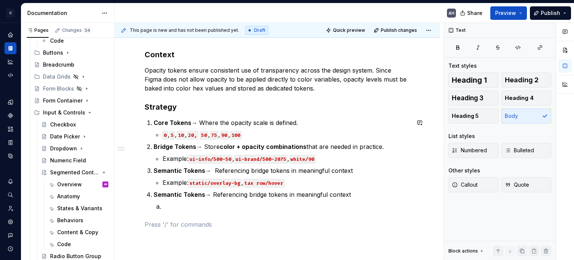
click at [213, 218] on div "Context Opacity tokens ensure consistent use of transparency across the design …" at bounding box center [277, 138] width 265 height 179
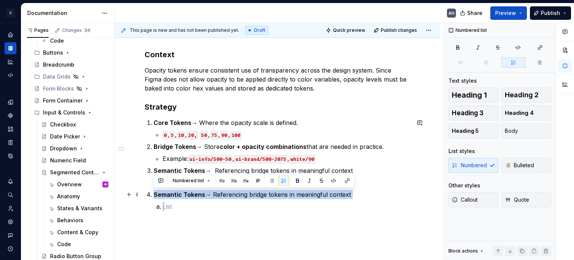
drag, startPoint x: 173, startPoint y: 203, endPoint x: 149, endPoint y: 197, distance: 24.3
click at [154, 197] on li "Semantic Tokens → Referencing bridge tokens in meaningful context" at bounding box center [282, 200] width 256 height 21
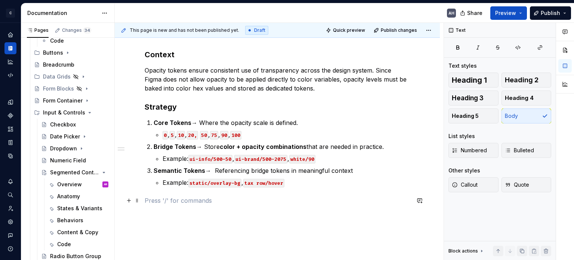
click at [157, 202] on p at bounding box center [277, 200] width 265 height 9
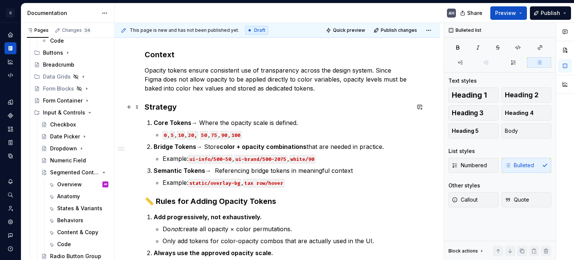
click at [143, 104] on div "Context Opacity tokens ensure consistent use of transparency across the design …" at bounding box center [277, 193] width 325 height 325
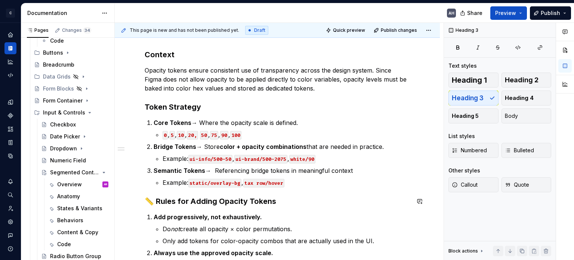
click at [306, 180] on p "Example: static/overlay-bg , tax row/hover" at bounding box center [285, 182] width 247 height 9
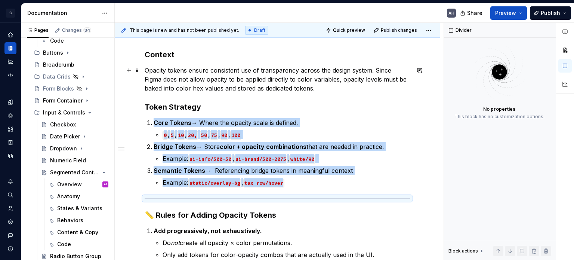
click at [345, 87] on p "Opacity tokens ensure consistent use of transparency across the design system. …" at bounding box center [277, 79] width 265 height 27
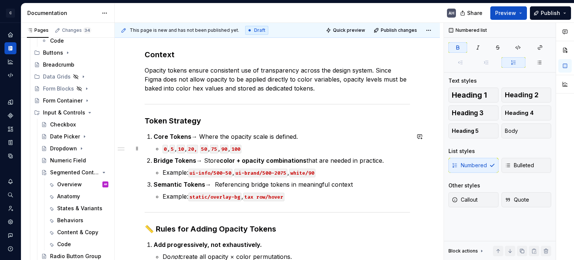
click at [263, 152] on ol "Core Tokens → Where the opacity scale is defined. 0 , 5 , 10 , 20, 50 , 75 , 90…" at bounding box center [282, 166] width 256 height 69
click at [261, 146] on p "0 , 5 , 10 , 20, 50 , 75 , 90 , 100" at bounding box center [285, 148] width 247 height 9
click at [306, 161] on p "Bridge Tokens → Store color + opacity combinations that are needed in practice." at bounding box center [282, 160] width 256 height 9
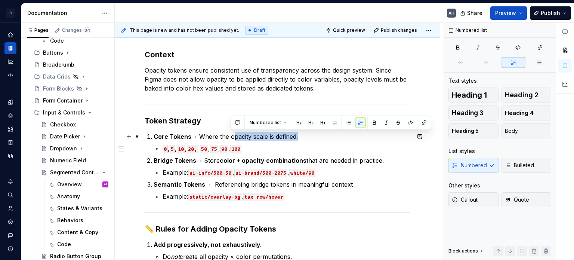
drag, startPoint x: 296, startPoint y: 136, endPoint x: 231, endPoint y: 134, distance: 65.0
click at [231, 134] on p "Core Tokens → Where the opacity scale is defined." at bounding box center [282, 136] width 256 height 9
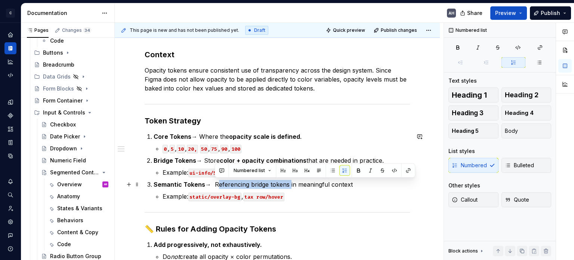
drag, startPoint x: 214, startPoint y: 183, endPoint x: 289, endPoint y: 184, distance: 74.3
click at [289, 184] on p "Semantic Tokens → Referencing bridge tokens in meaningful context" at bounding box center [282, 184] width 256 height 9
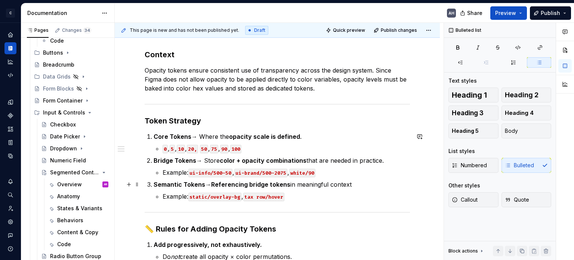
click at [313, 188] on li "Semantic Tokens → Referencing bridge tokens in meaningful context Example: stat…" at bounding box center [282, 190] width 256 height 21
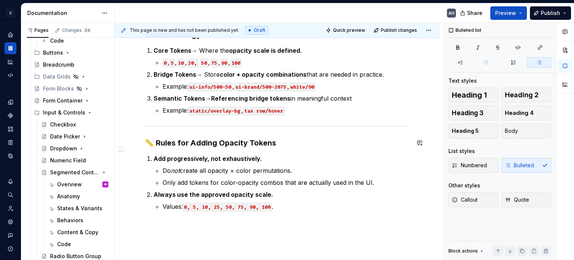
scroll to position [208, 0]
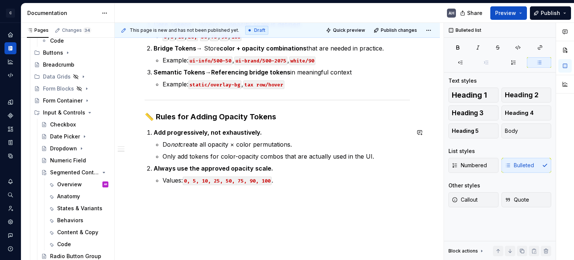
click at [238, 127] on div "Context Opacity tokens ensure consistent use of transparency across the design …" at bounding box center [277, 60] width 265 height 247
click at [262, 133] on p "Add progressively, not exhaustively." at bounding box center [282, 132] width 256 height 9
click at [177, 144] on em "not" at bounding box center [175, 143] width 9 height 7
click at [212, 144] on p "Do not create all opacity × color permutations." at bounding box center [285, 144] width 247 height 9
click at [305, 144] on p "Do not create all opacity × color permutations." at bounding box center [285, 144] width 247 height 9
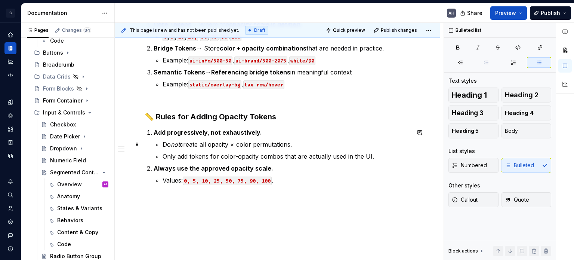
click at [161, 143] on li "Add progressively, not exhaustively. Do not create all opacity × color permutat…" at bounding box center [282, 144] width 256 height 33
click at [305, 145] on p "Do not create all opacity × color permutations." at bounding box center [285, 144] width 247 height 9
click at [280, 143] on p "Do not create all opacity × color permutations." at bounding box center [285, 144] width 247 height 9
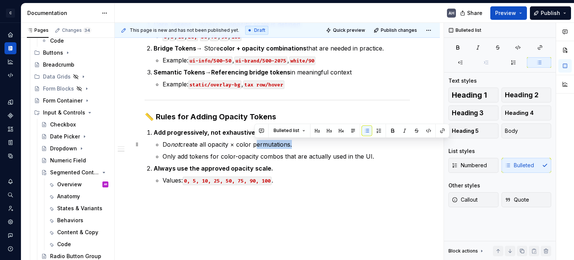
click at [280, 143] on p "Do not create all opacity × color permutations." at bounding box center [285, 144] width 247 height 9
copy p "permutations"
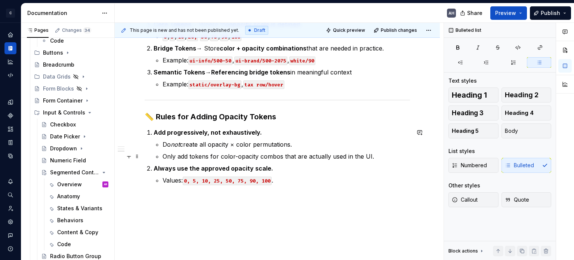
click at [335, 152] on p "Only add tokens for color-opacity combos that are actually used in the UI." at bounding box center [285, 156] width 247 height 9
click at [171, 138] on li "Add progressively, not exhaustively. Do not create all opacity × color permutat…" at bounding box center [282, 144] width 256 height 33
click at [277, 131] on p "Add progressively, not exhaustively." at bounding box center [282, 132] width 256 height 9
click at [161, 143] on li "Add progressively, not exhaustively. Do not create all opacity × color permutat…" at bounding box center [282, 144] width 256 height 33
click at [354, 157] on p "Only add tokens for color-opacity combos that are actually used in the UI." at bounding box center [285, 156] width 247 height 9
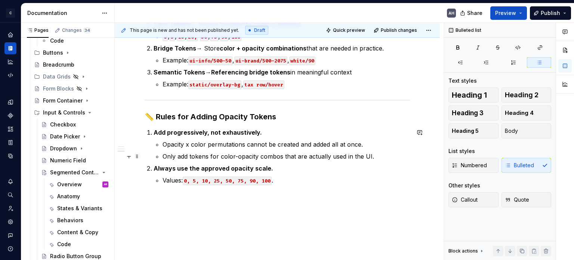
click at [383, 156] on p "Only add tokens for color-opacity combos that are actually used in the UI." at bounding box center [285, 156] width 247 height 9
click at [161, 160] on ol "Add progressively, not exhaustively. Opacity x color permutations cannot be cre…" at bounding box center [282, 156] width 256 height 57
click at [163, 154] on p "Only add tokens for color-opacity combos that are actually used in the UI." at bounding box center [285, 156] width 247 height 9
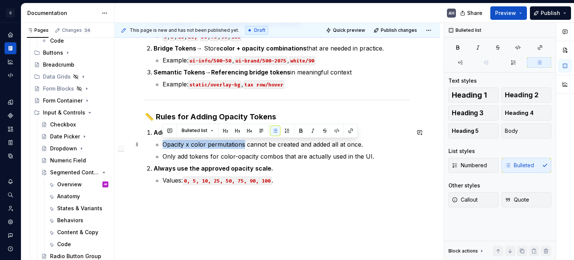
drag, startPoint x: 243, startPoint y: 143, endPoint x: 148, endPoint y: 148, distance: 95.0
click at [148, 148] on div "Context Opacity tokens ensure consistent use of transparency across the design …" at bounding box center [277, 60] width 265 height 247
click at [354, 152] on p "Only add tokens for color-opacity combos that are actually used in the UI." at bounding box center [285, 156] width 247 height 9
drag, startPoint x: 360, startPoint y: 143, endPoint x: 270, endPoint y: 150, distance: 89.9
click at [270, 150] on ul "Opacity x color permutations cannot be created and added all at once. Only add …" at bounding box center [285, 150] width 247 height 21
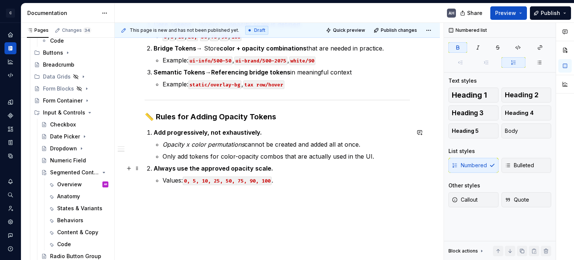
click at [295, 164] on p "Always use the approved opacity scale." at bounding box center [282, 168] width 256 height 9
click at [376, 143] on p "Opacity x color permutations cannot be created and added all at once." at bounding box center [285, 144] width 247 height 9
click at [326, 156] on p "Only add tokens for color-opacity combos that are actually used in the UI." at bounding box center [285, 156] width 247 height 9
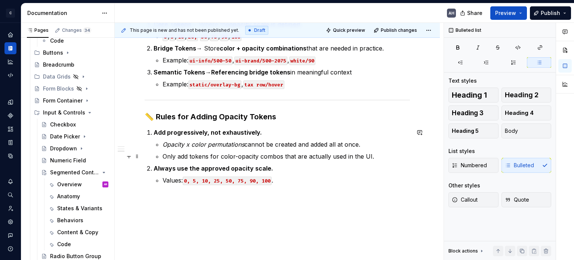
click at [344, 156] on p "Only add tokens for color-opacity combos that are actually used in the UI." at bounding box center [285, 156] width 247 height 9
click at [372, 155] on p "Only add tokens for color-opacity combos that are actually used in the UI." at bounding box center [285, 156] width 247 height 9
click at [307, 176] on p "Values: 0, 5, 10, 25, 50, 75, 90, 100 ." at bounding box center [285, 180] width 247 height 9
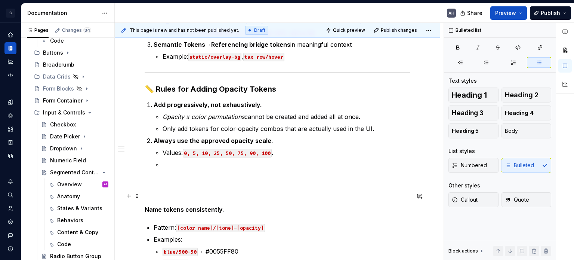
scroll to position [246, 0]
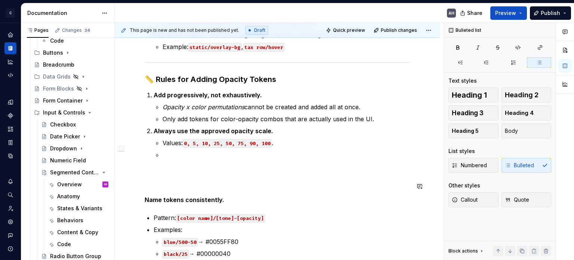
click at [268, 167] on div "Context Opacity tokens ensure consistent use of transparency across the design …" at bounding box center [277, 85] width 265 height 370
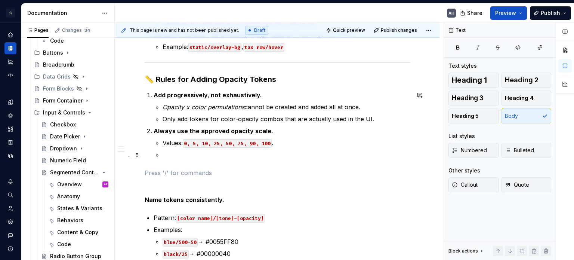
click at [238, 149] on ul "Values: 0, 5, 10, 25, 50, 75, 90, 100 ." at bounding box center [285, 148] width 247 height 21
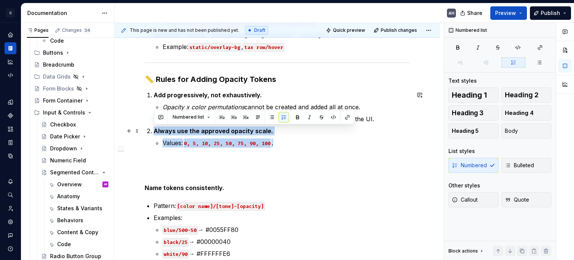
drag, startPoint x: 284, startPoint y: 147, endPoint x: 145, endPoint y: 126, distance: 140.9
click at [145, 126] on div "Context Opacity tokens ensure consistent use of transparency across the design …" at bounding box center [277, 79] width 265 height 358
copy li "Always use the approved opacity scale. Values: 0, 5, 10, 25, 50, 75, 90, 100 ."
click at [137, 128] on span at bounding box center [137, 130] width 6 height 10
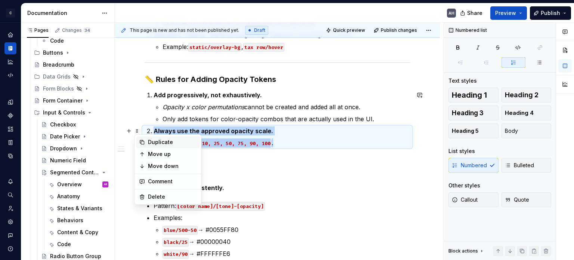
click at [156, 144] on div "Duplicate" at bounding box center [172, 141] width 49 height 7
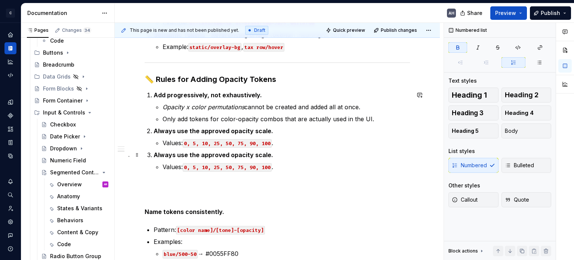
click at [165, 171] on div "Context Opacity tokens ensure consistent use of transparency across the design …" at bounding box center [277, 91] width 265 height 382
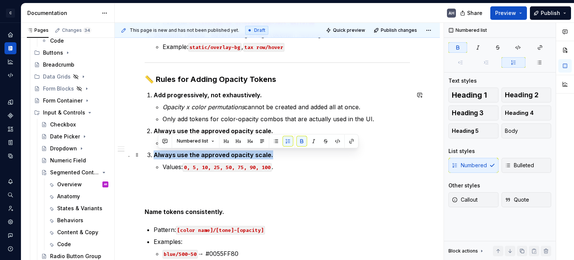
drag, startPoint x: 248, startPoint y: 155, endPoint x: 151, endPoint y: 153, distance: 97.5
click at [154, 153] on li "Always use the approved opacity scale. Values: 0, 5, 10, 25, 50, 75, 90, 100 ." at bounding box center [282, 160] width 256 height 21
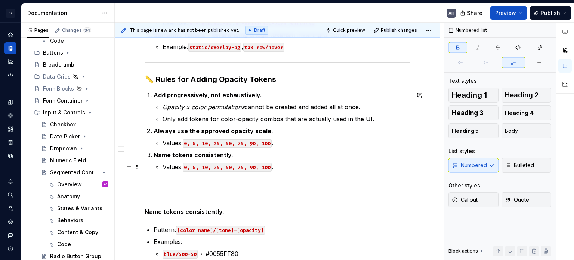
click at [167, 167] on p "Values: 0, 5, 10, 25, 50, 75, 90, 100 ." at bounding box center [285, 166] width 247 height 9
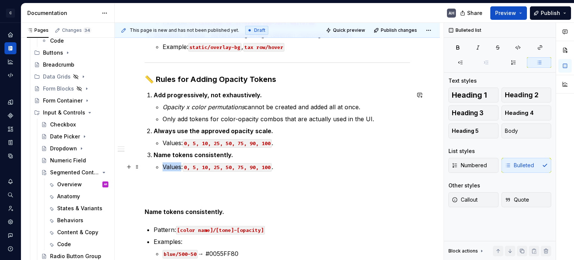
click at [167, 167] on p "Values: 0, 5, 10, 25, 50, 75, 90, 100 ." at bounding box center [285, 166] width 247 height 9
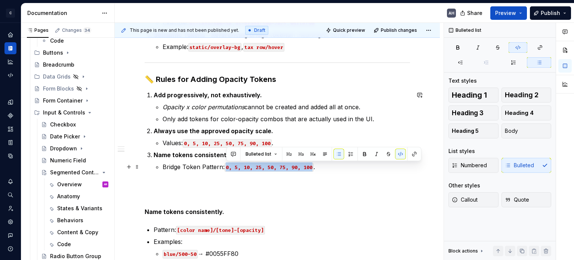
drag, startPoint x: 227, startPoint y: 167, endPoint x: 312, endPoint y: 168, distance: 84.8
click at [312, 168] on code "0, 5, 10, 25, 50, 75, 90, 100" at bounding box center [268, 167] width 89 height 9
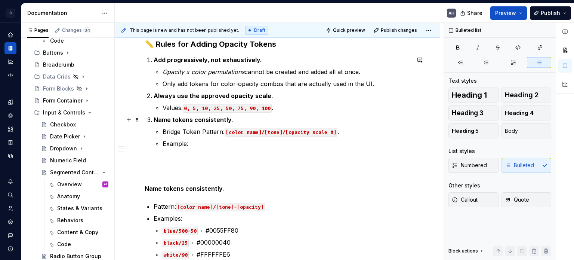
scroll to position [320, 0]
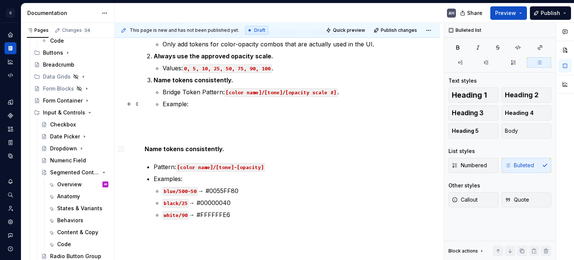
click at [205, 102] on p "Example:" at bounding box center [285, 103] width 247 height 9
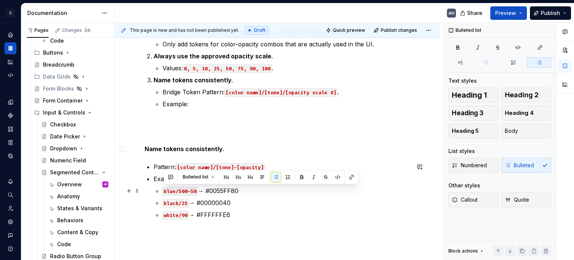
drag, startPoint x: 245, startPoint y: 190, endPoint x: 150, endPoint y: 193, distance: 94.6
click at [150, 193] on div "Context Opacity tokens ensure consistent use of transparency across the design …" at bounding box center [277, 22] width 265 height 394
copy p "blue/500-50 → #0055FF80"
type textarea "*"
click at [199, 108] on p "Example:" at bounding box center [285, 103] width 247 height 9
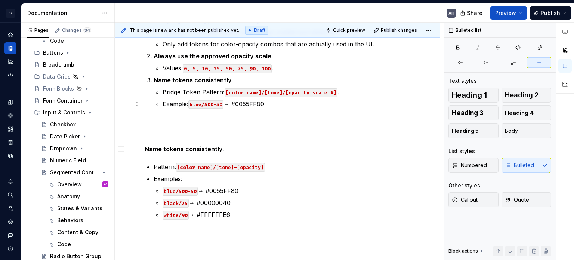
click at [192, 104] on code "blue/500-50" at bounding box center [205, 104] width 35 height 9
click at [233, 105] on code "royal blue/500-50" at bounding box center [214, 104] width 53 height 9
click at [309, 100] on p "Example: royal blue/500-50 → #0055FF80" at bounding box center [285, 103] width 247 height 9
click at [164, 131] on p at bounding box center [277, 135] width 265 height 9
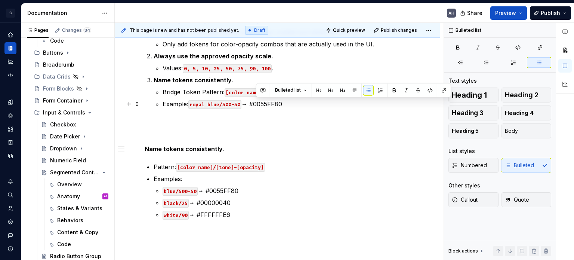
drag, startPoint x: 255, startPoint y: 103, endPoint x: 286, endPoint y: 101, distance: 30.7
click at [286, 101] on p "Example: royal blue/500-50 → #0055FF80" at bounding box center [285, 103] width 247 height 9
click at [190, 131] on p at bounding box center [277, 135] width 265 height 9
drag, startPoint x: 288, startPoint y: 102, endPoint x: 256, endPoint y: 103, distance: 31.8
click at [256, 103] on p "Example: royal blue/500-50 → #0055FF80" at bounding box center [285, 103] width 247 height 9
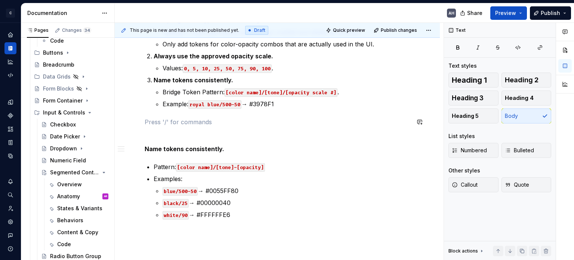
click at [264, 115] on div "Context Opacity tokens ensure consistent use of transparency across the design …" at bounding box center [277, 22] width 265 height 394
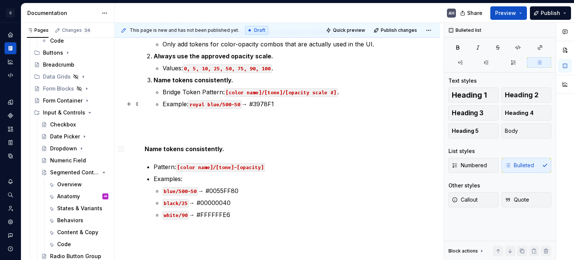
click at [189, 104] on p "Example: royal blue/500-50 → #3978F1" at bounding box center [285, 103] width 247 height 9
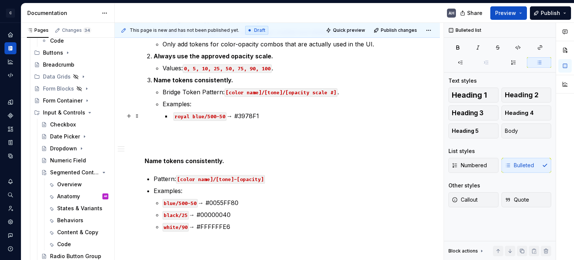
click at [260, 117] on p "royal blue/500-50 → #3978F1" at bounding box center [290, 115] width 238 height 9
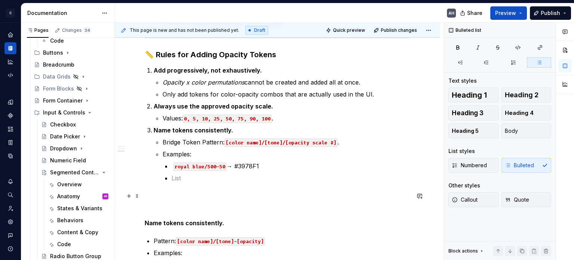
scroll to position [246, 0]
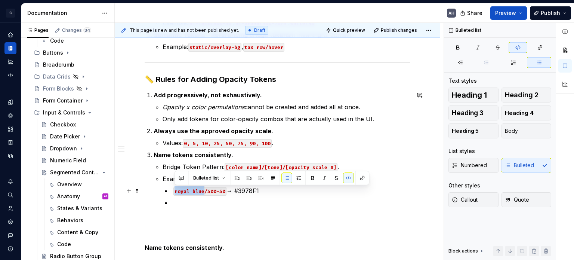
drag, startPoint x: 203, startPoint y: 191, endPoint x: 175, endPoint y: 190, distance: 28.4
click at [175, 190] on code "royal blue/500-50" at bounding box center [199, 191] width 53 height 9
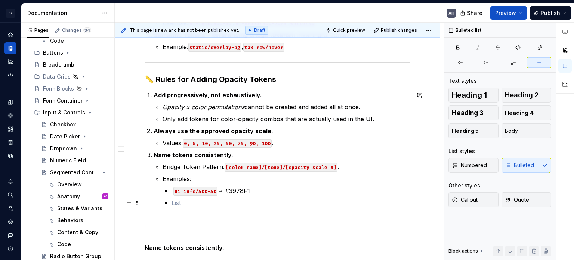
click at [189, 198] on p at bounding box center [290, 202] width 238 height 9
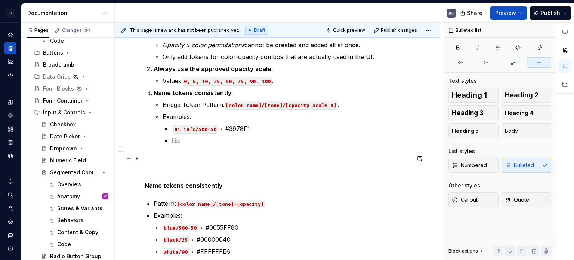
scroll to position [320, 0]
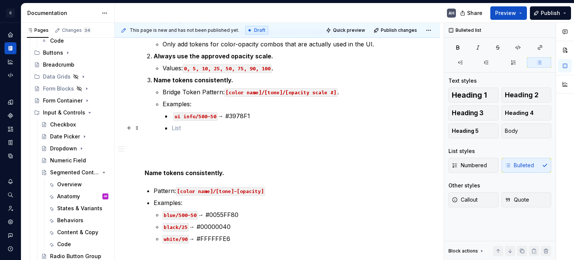
click at [193, 131] on p at bounding box center [290, 127] width 238 height 9
click at [242, 237] on p "white/90 → #FFFFFFE6" at bounding box center [285, 238] width 247 height 9
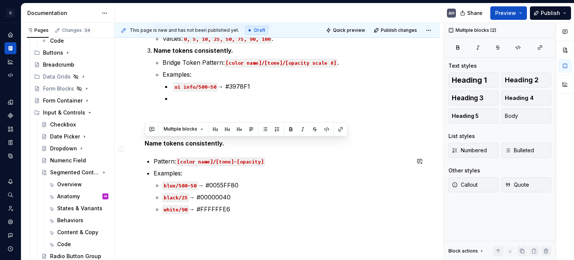
drag, startPoint x: 238, startPoint y: 238, endPoint x: 144, endPoint y: 146, distance: 131.5
click at [144, 146] on div "Context Opacity tokens ensure consistent use of transparency across the design …" at bounding box center [277, 39] width 325 height 523
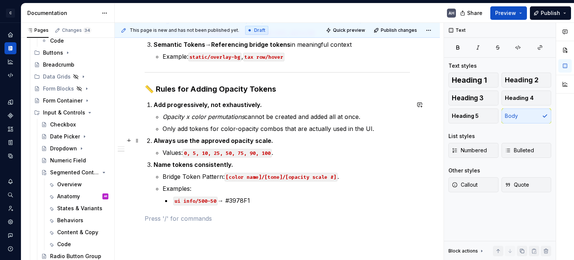
scroll to position [248, 0]
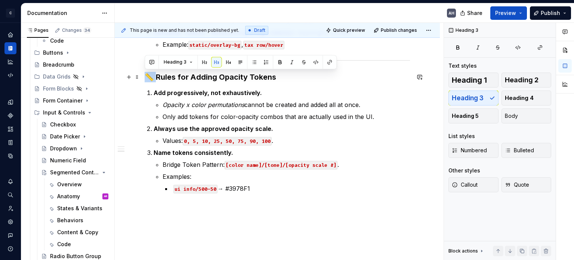
drag, startPoint x: 158, startPoint y: 76, endPoint x: 140, endPoint y: 73, distance: 17.4
click at [140, 73] on div "Context Opacity tokens ensure consistent use of transparency across the design …" at bounding box center [277, 89] width 325 height 418
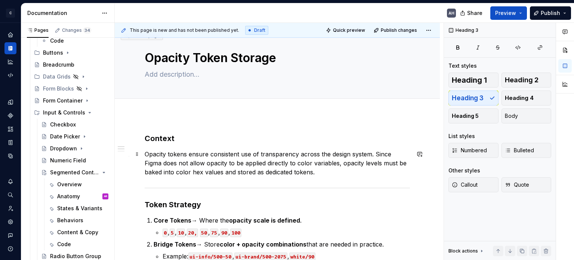
scroll to position [0, 0]
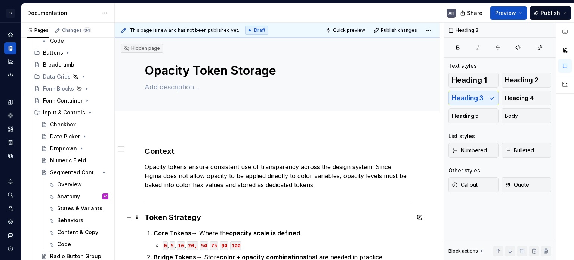
click at [178, 220] on h3 "Token Strategy" at bounding box center [277, 217] width 265 height 10
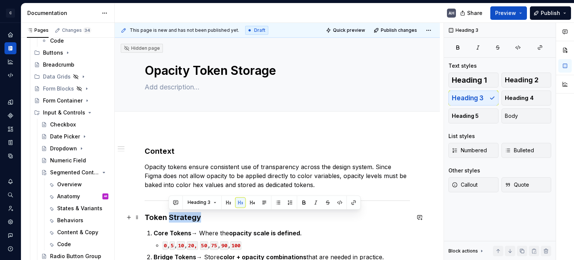
click at [178, 220] on h3 "Token Strategy" at bounding box center [277, 217] width 265 height 10
click at [155, 147] on h3 "Context" at bounding box center [277, 151] width 265 height 10
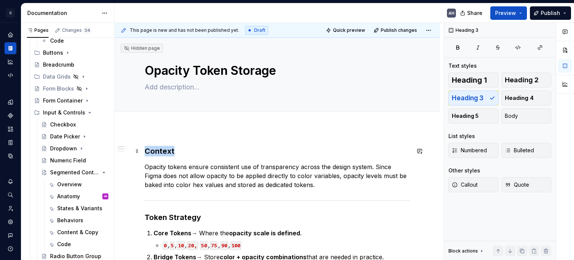
click at [155, 147] on h3 "Context" at bounding box center [277, 151] width 265 height 10
click at [187, 179] on p "Opacity tokens ensure consistent use of transparency across the design system. …" at bounding box center [277, 175] width 265 height 27
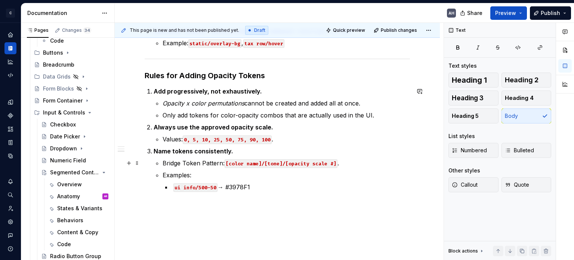
scroll to position [261, 0]
